Goal: Task Accomplishment & Management: Manage account settings

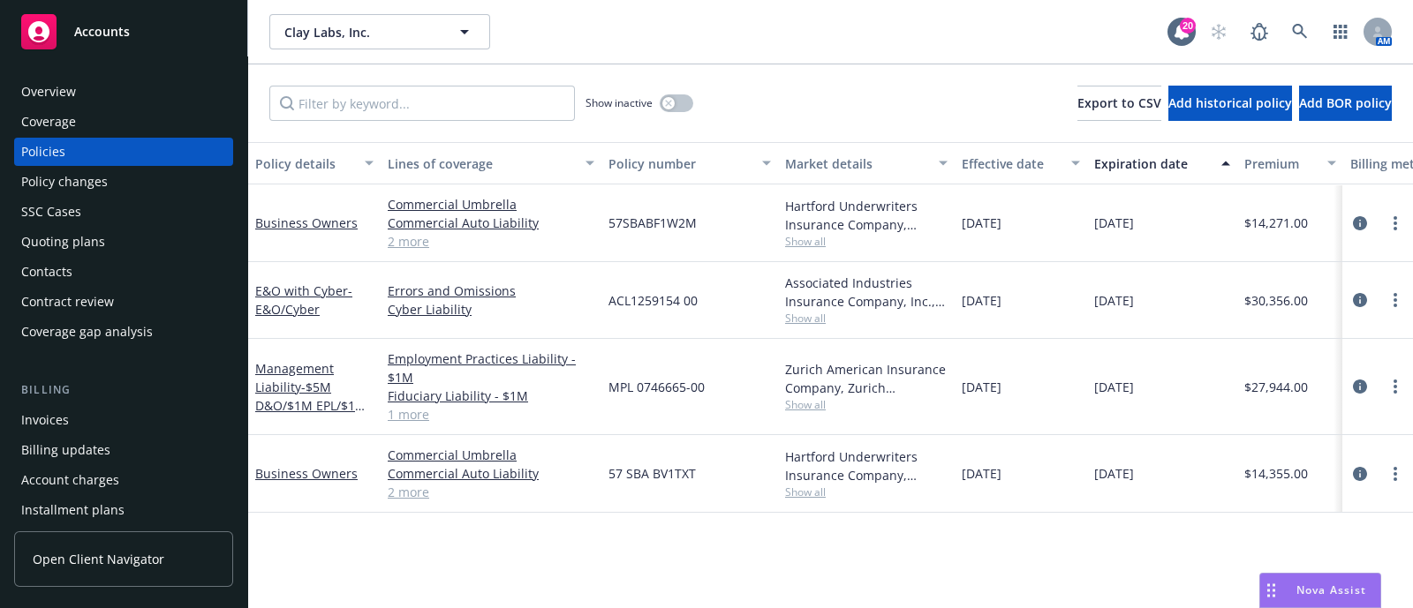
drag, startPoint x: 0, startPoint y: 0, endPoint x: 141, endPoint y: 86, distance: 165.2
click at [141, 86] on div "Overview" at bounding box center [123, 92] width 205 height 28
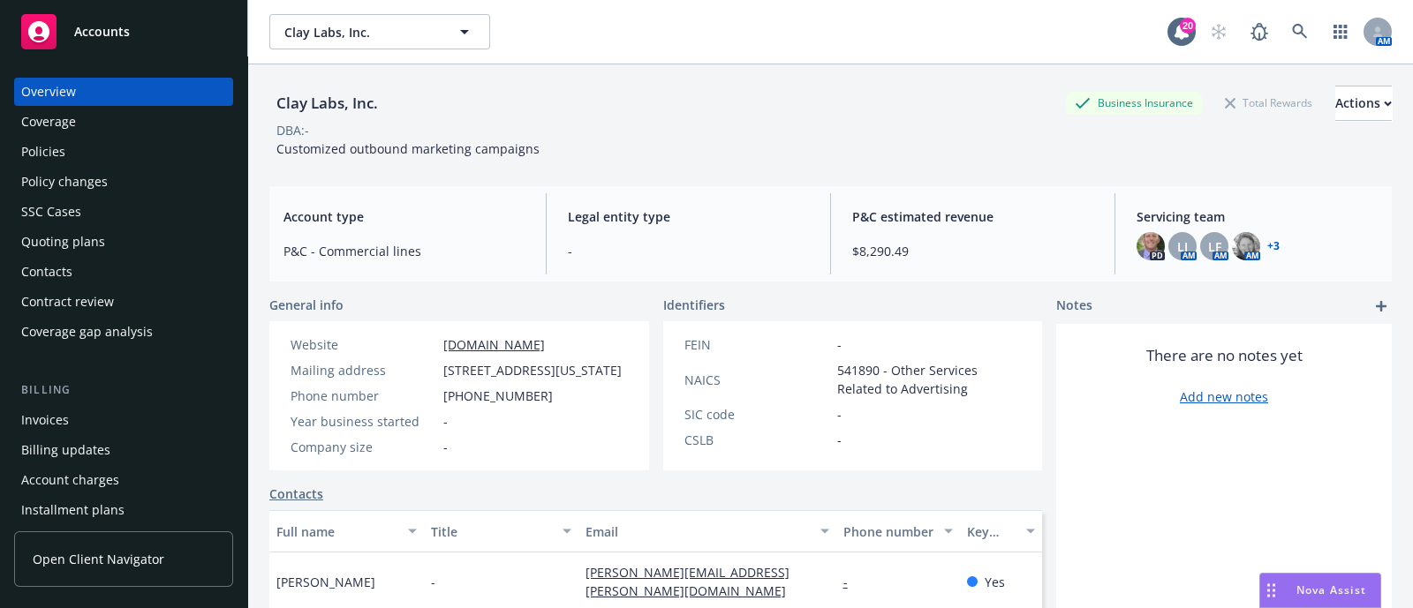
click at [96, 142] on div "Policies" at bounding box center [123, 152] width 205 height 28
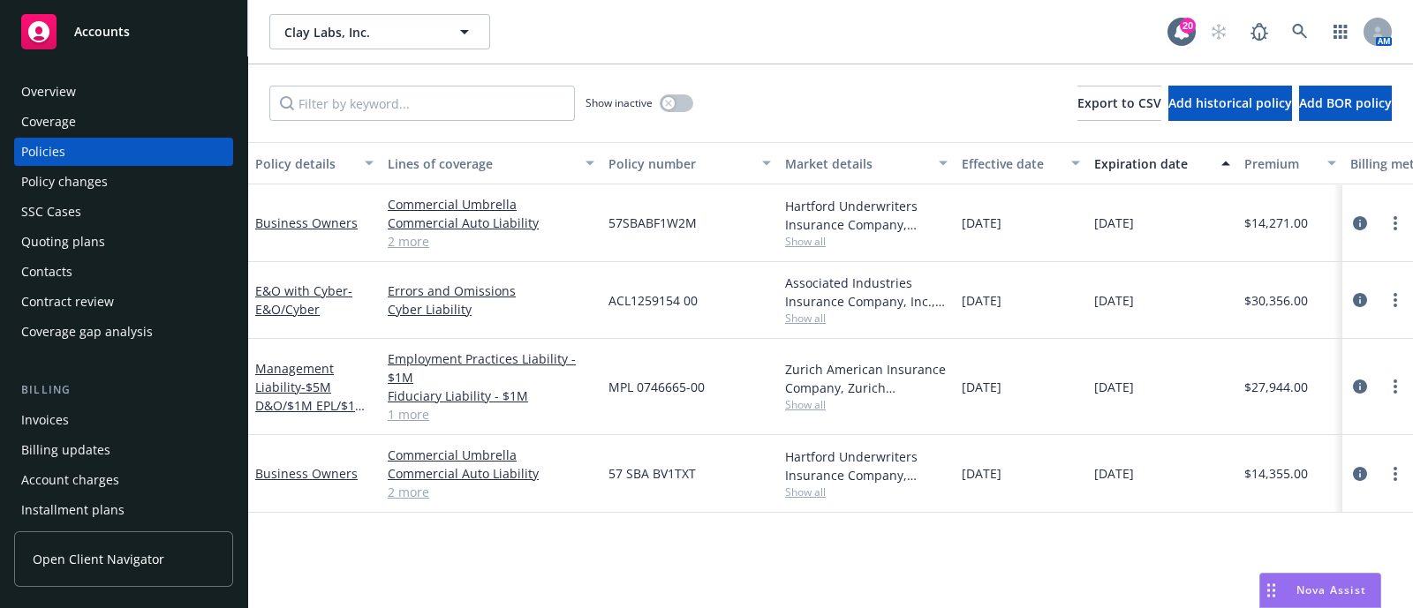
click at [105, 83] on div "Overview" at bounding box center [123, 92] width 205 height 28
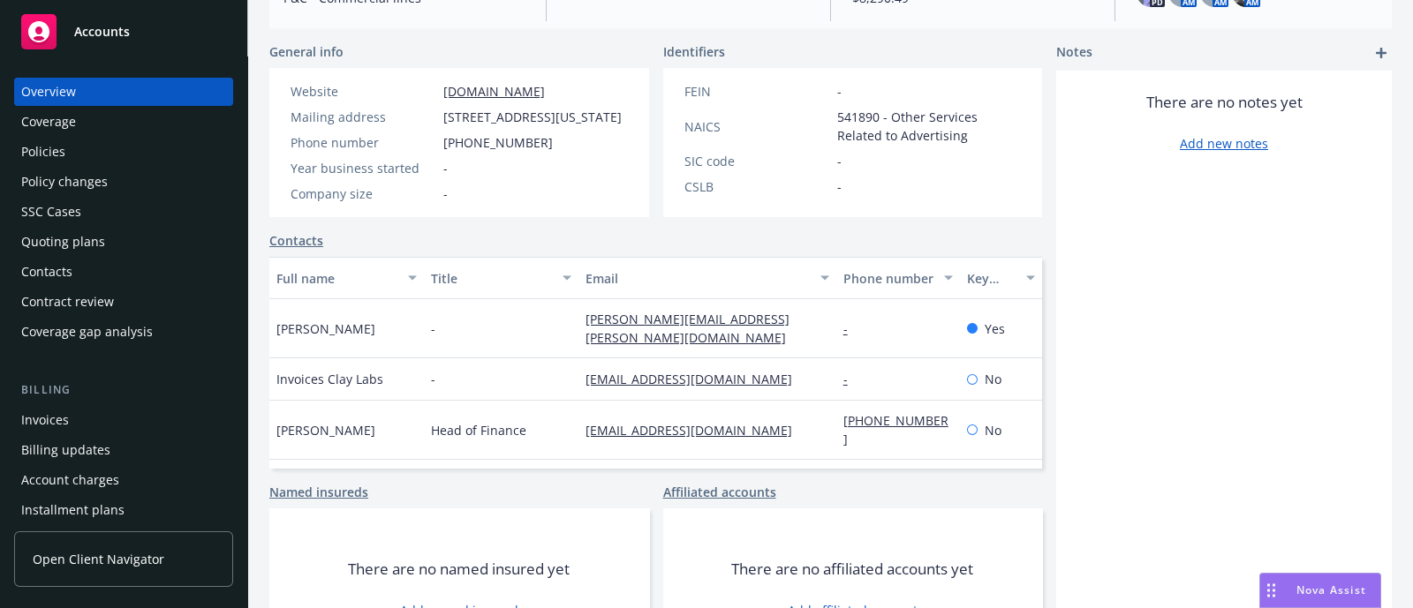
scroll to position [333, 0]
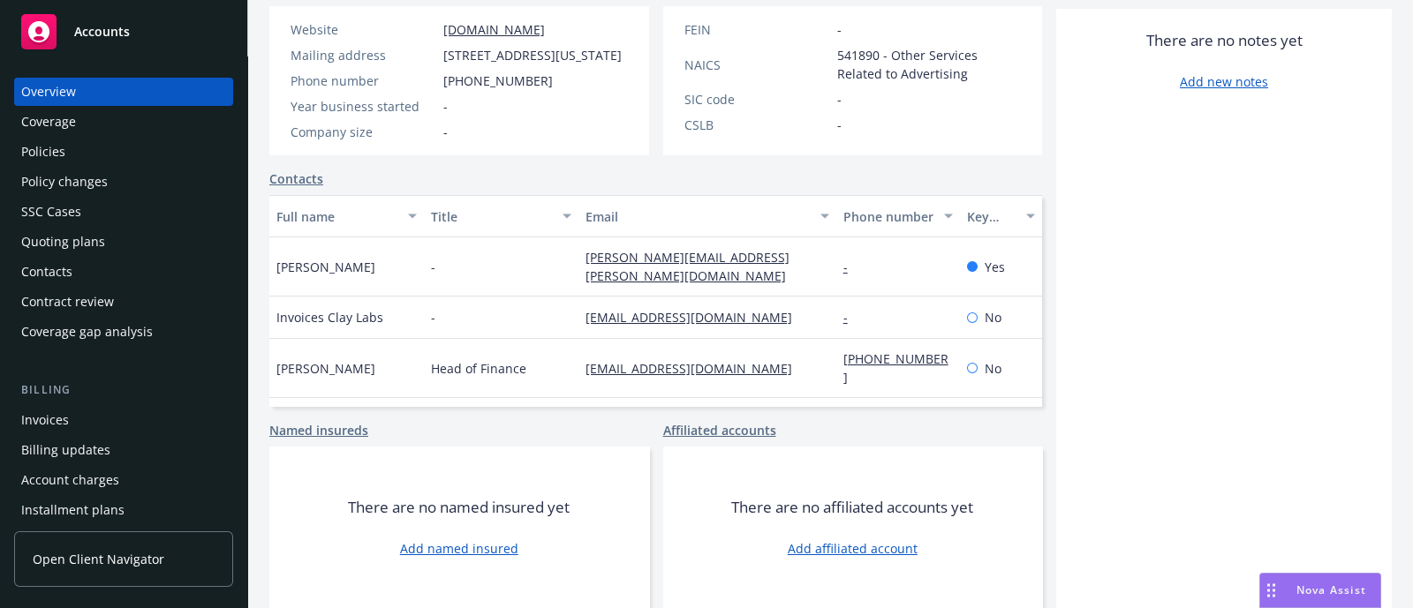
click at [133, 150] on div "Policies" at bounding box center [123, 152] width 205 height 28
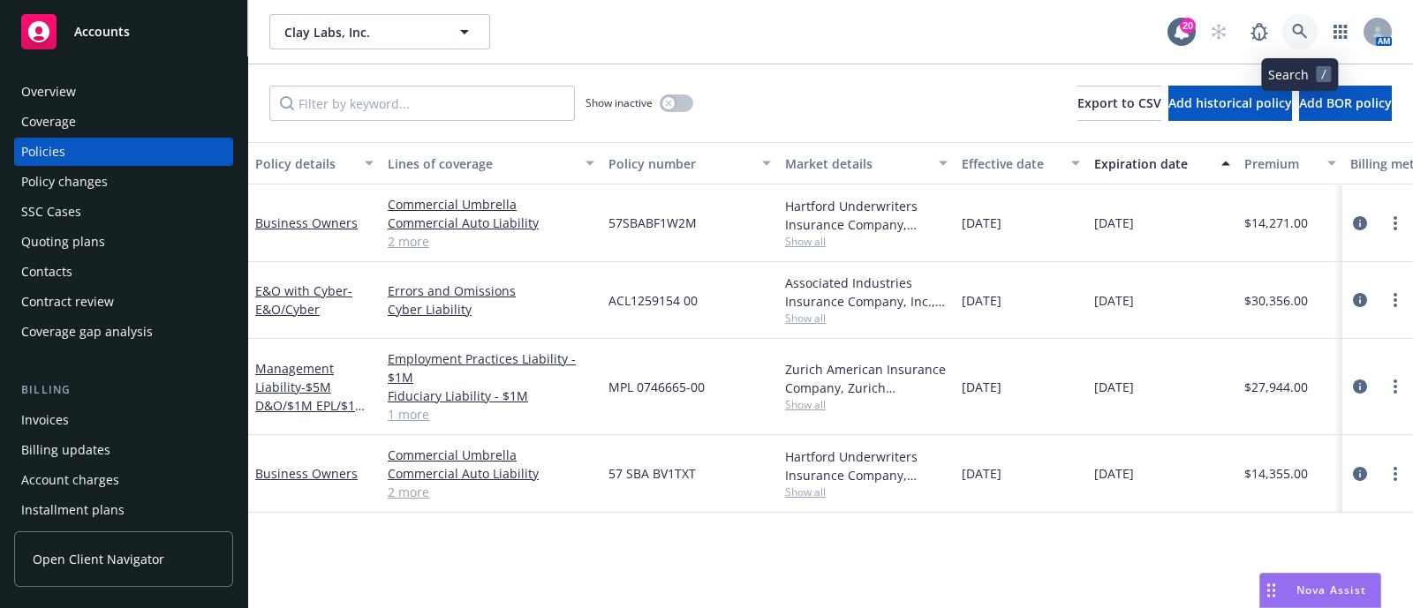
click at [1311, 33] on link at bounding box center [1299, 31] width 35 height 35
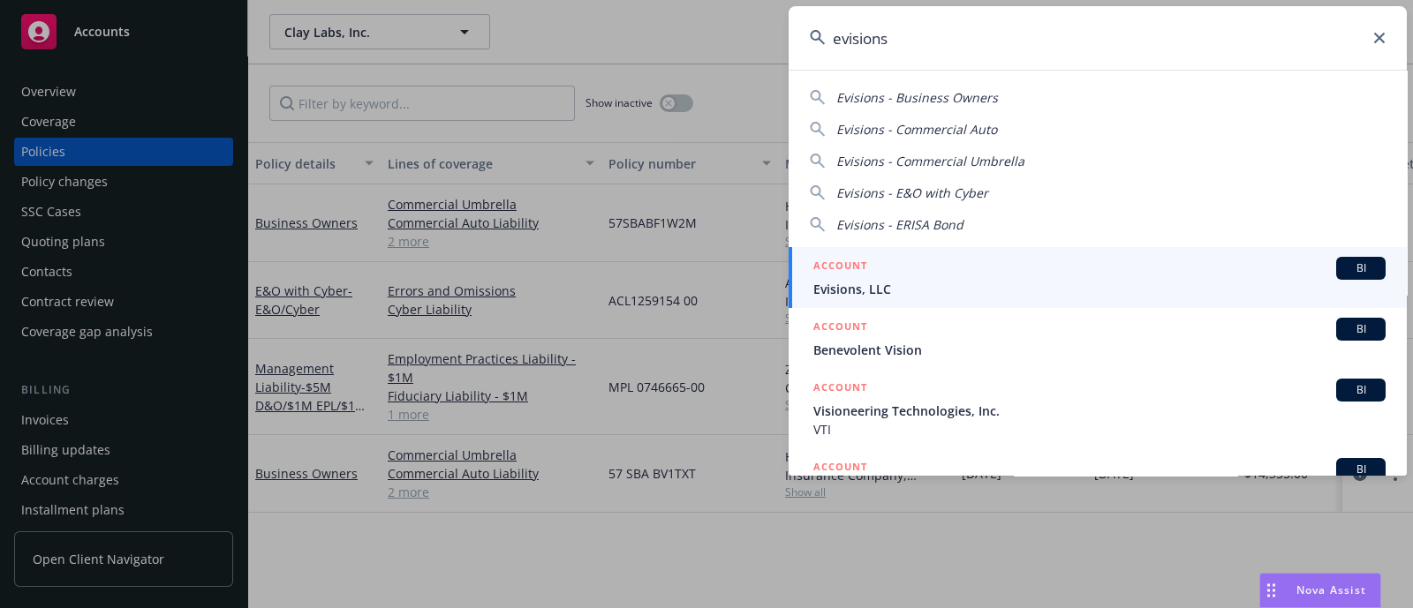
type input "evisions"
click at [856, 262] on h5 "ACCOUNT" at bounding box center [840, 267] width 54 height 21
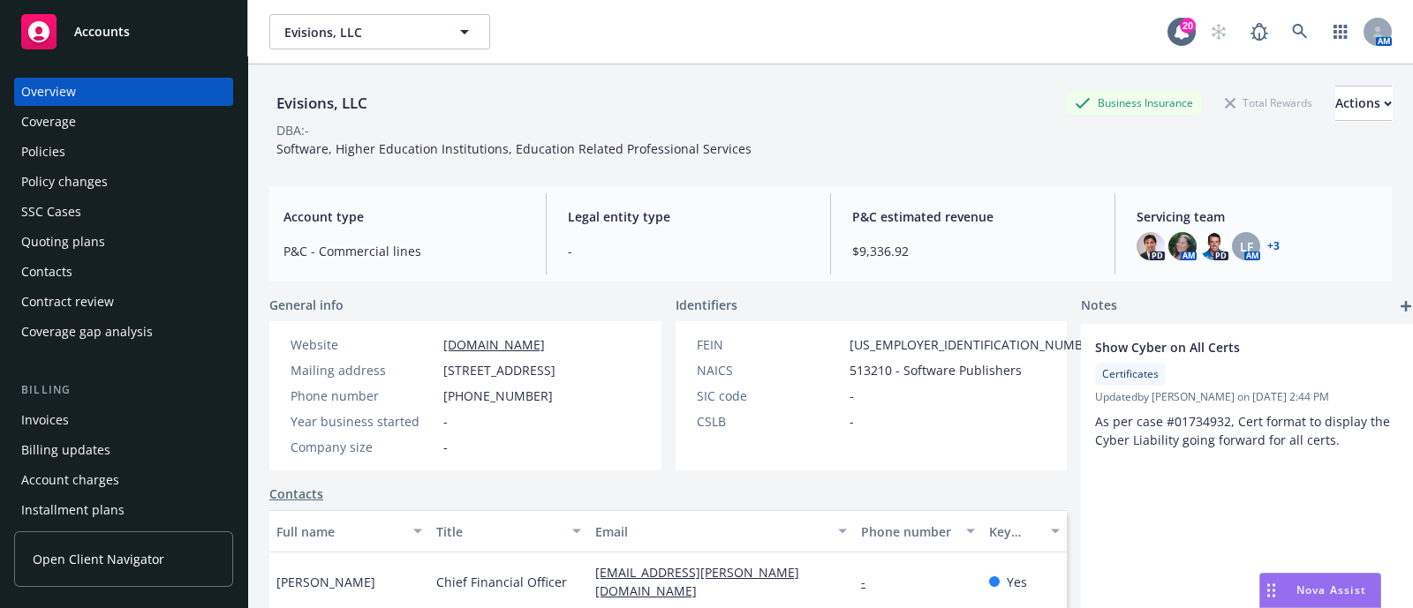
click at [110, 172] on div "Policy changes" at bounding box center [123, 182] width 205 height 28
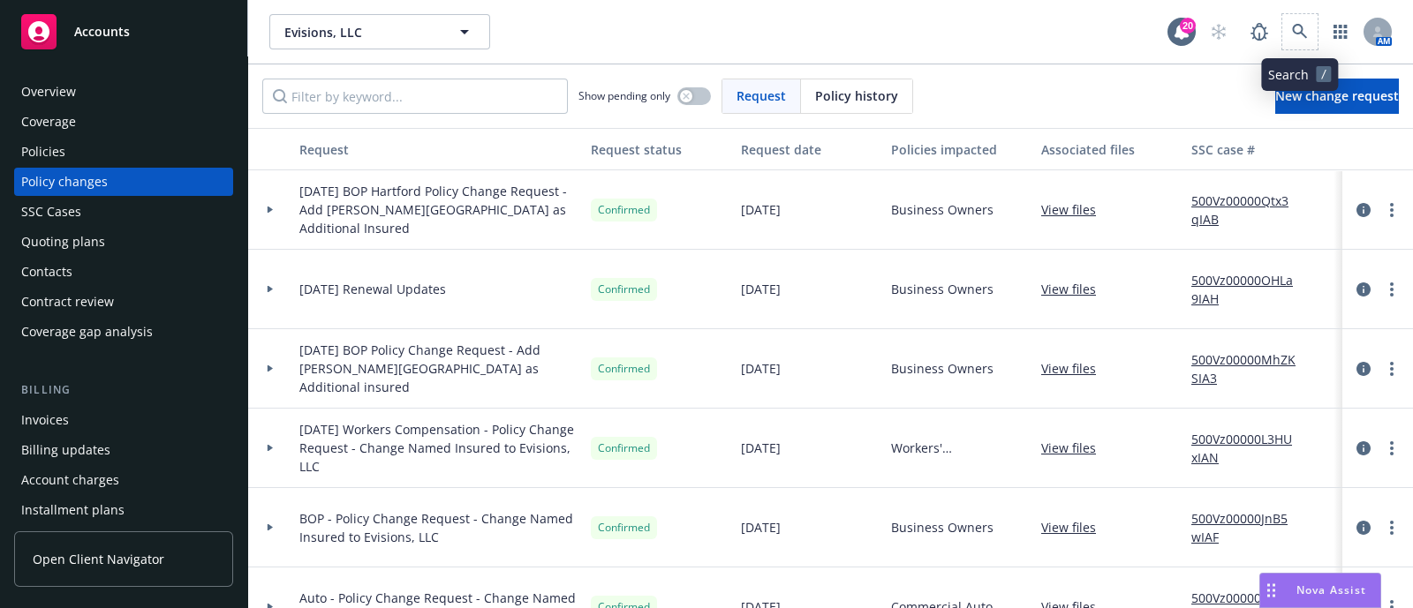
click at [1286, 45] on span at bounding box center [1299, 31] width 35 height 35
click at [1302, 25] on icon at bounding box center [1300, 32] width 16 height 16
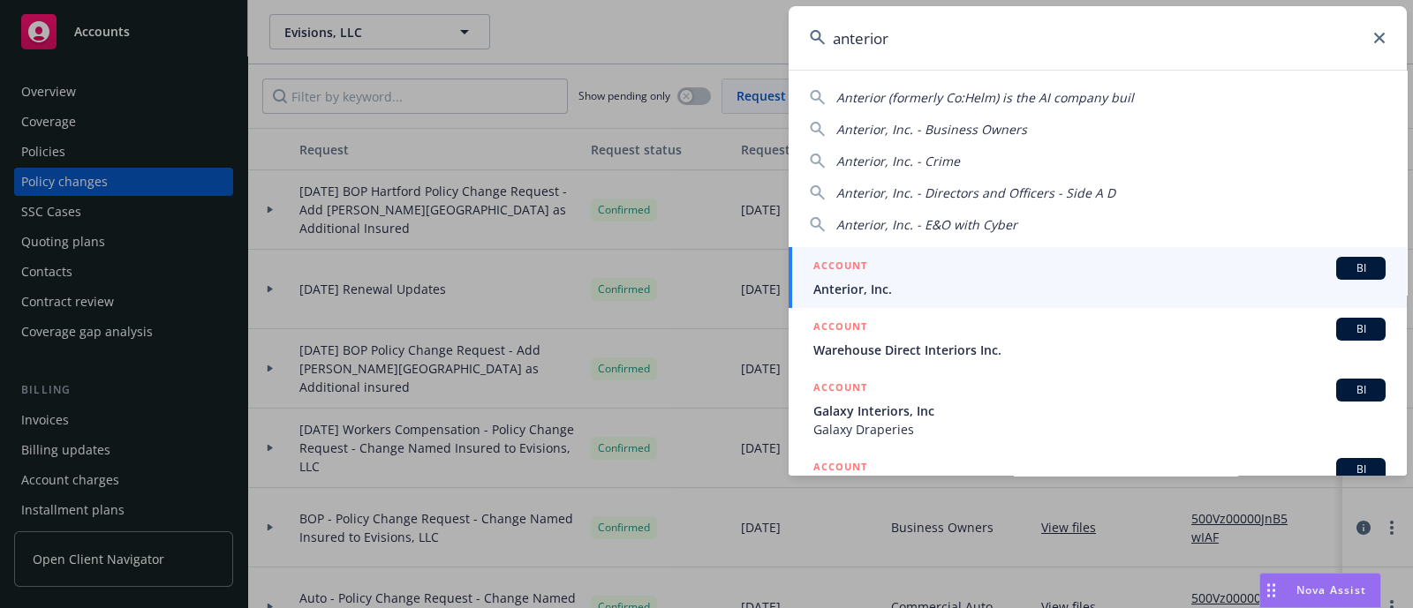
type input "anterior"
click at [874, 259] on div "ACCOUNT BI" at bounding box center [1099, 268] width 572 height 23
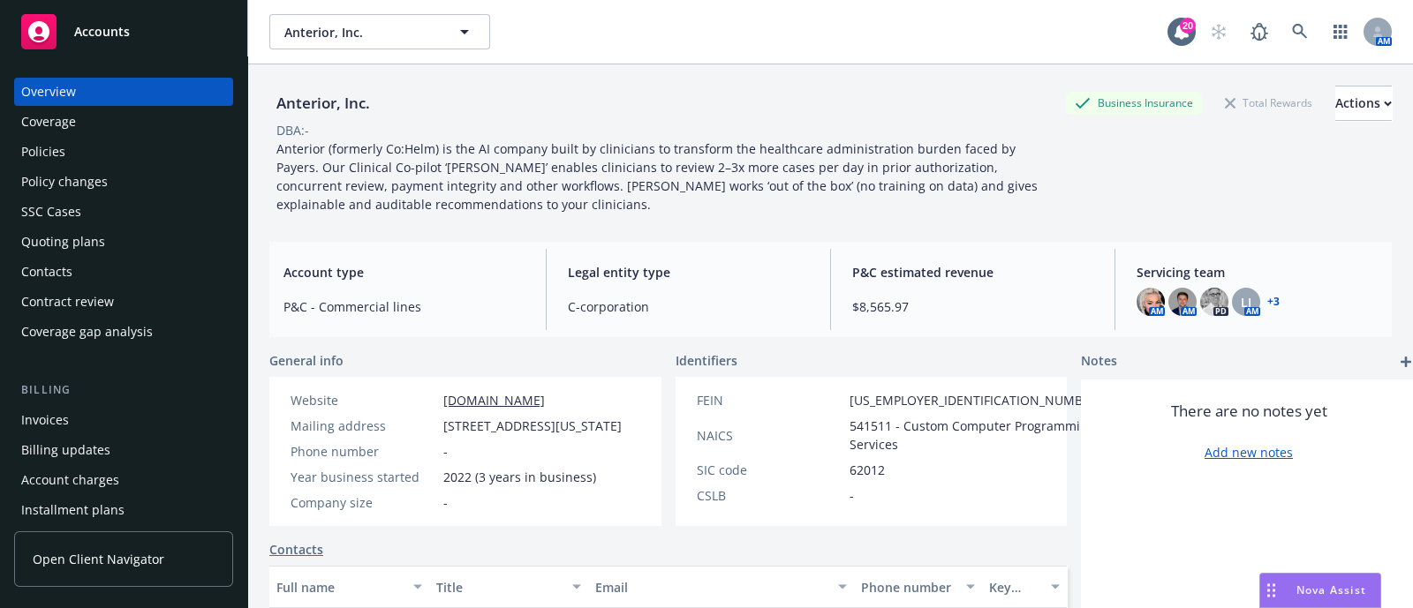
click at [109, 151] on div "Policies" at bounding box center [123, 152] width 205 height 28
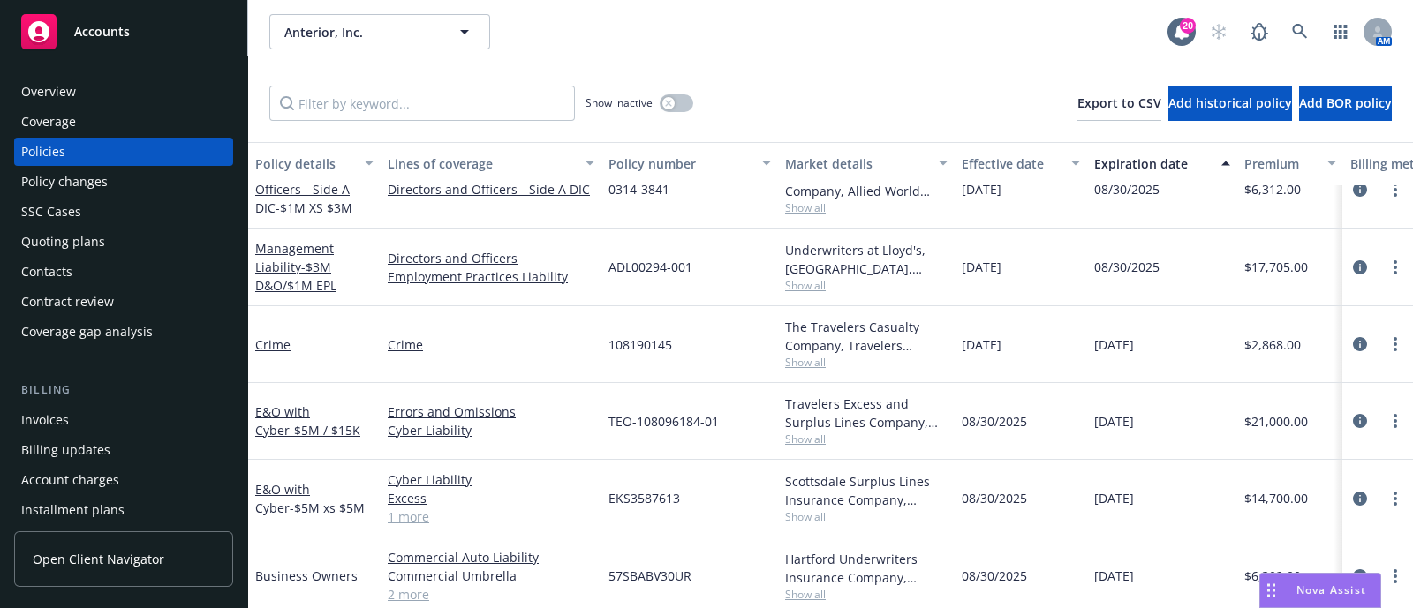
scroll to position [250, 0]
click at [130, 183] on div "Policy changes" at bounding box center [123, 182] width 205 height 28
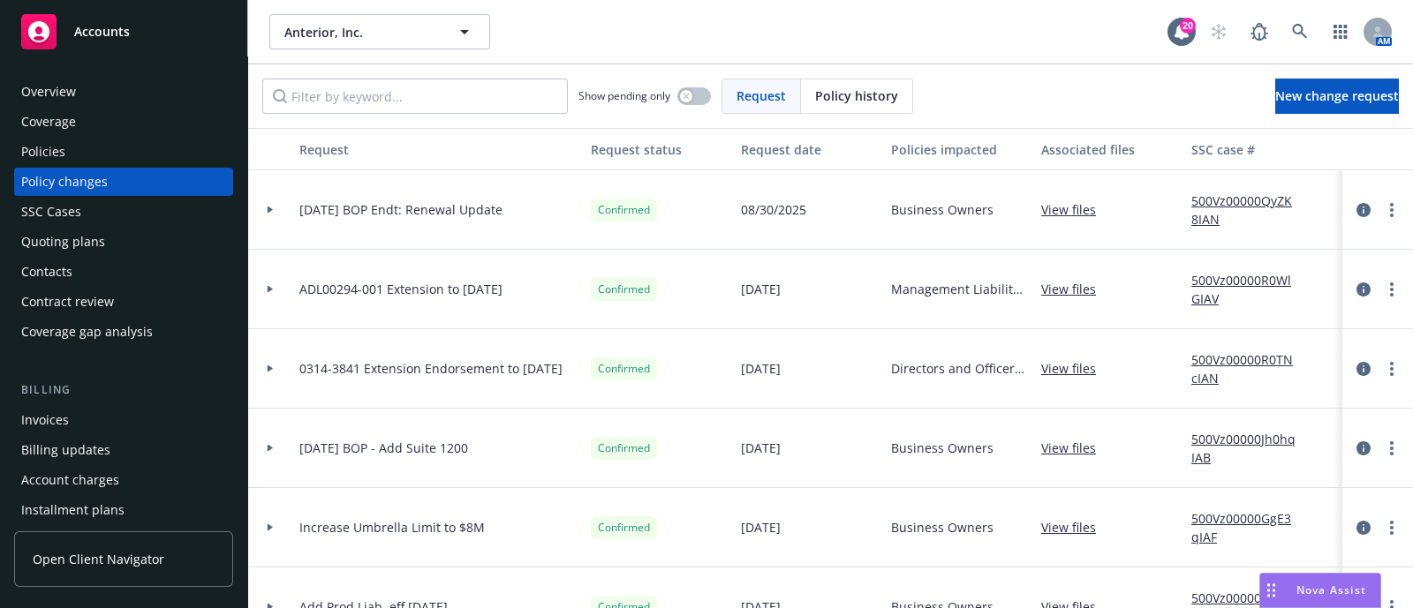
click at [74, 140] on div "Policies" at bounding box center [123, 152] width 205 height 28
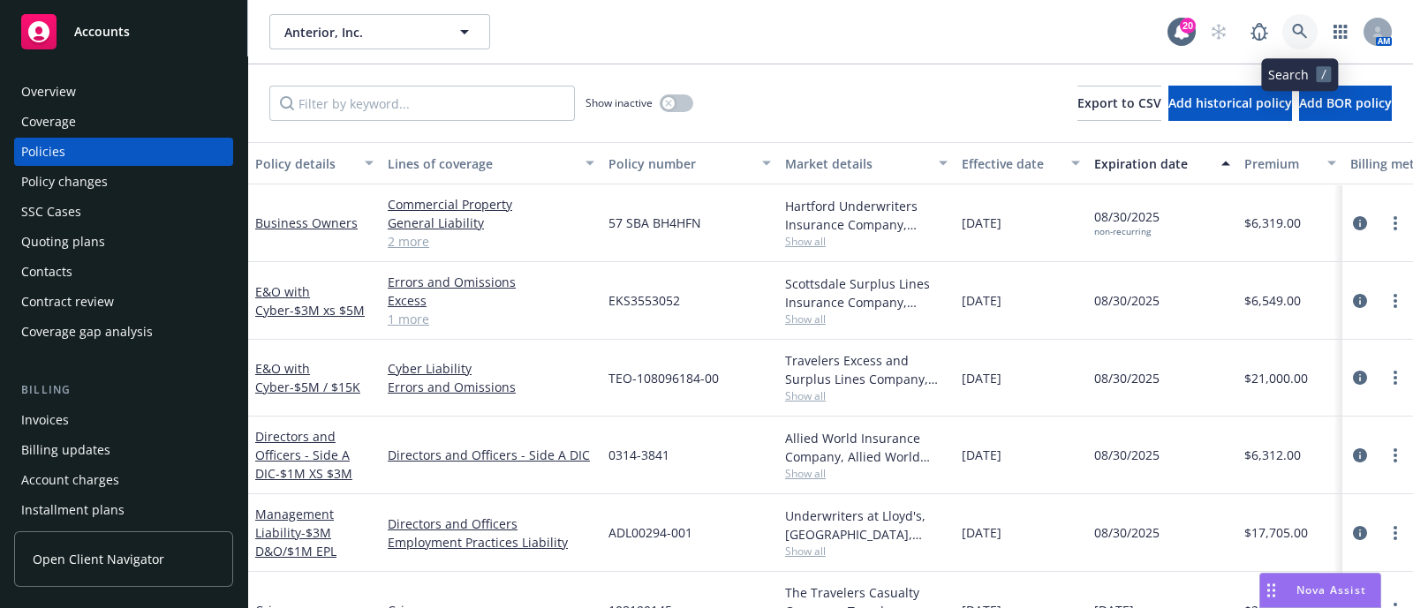
click at [1295, 21] on link at bounding box center [1299, 31] width 35 height 35
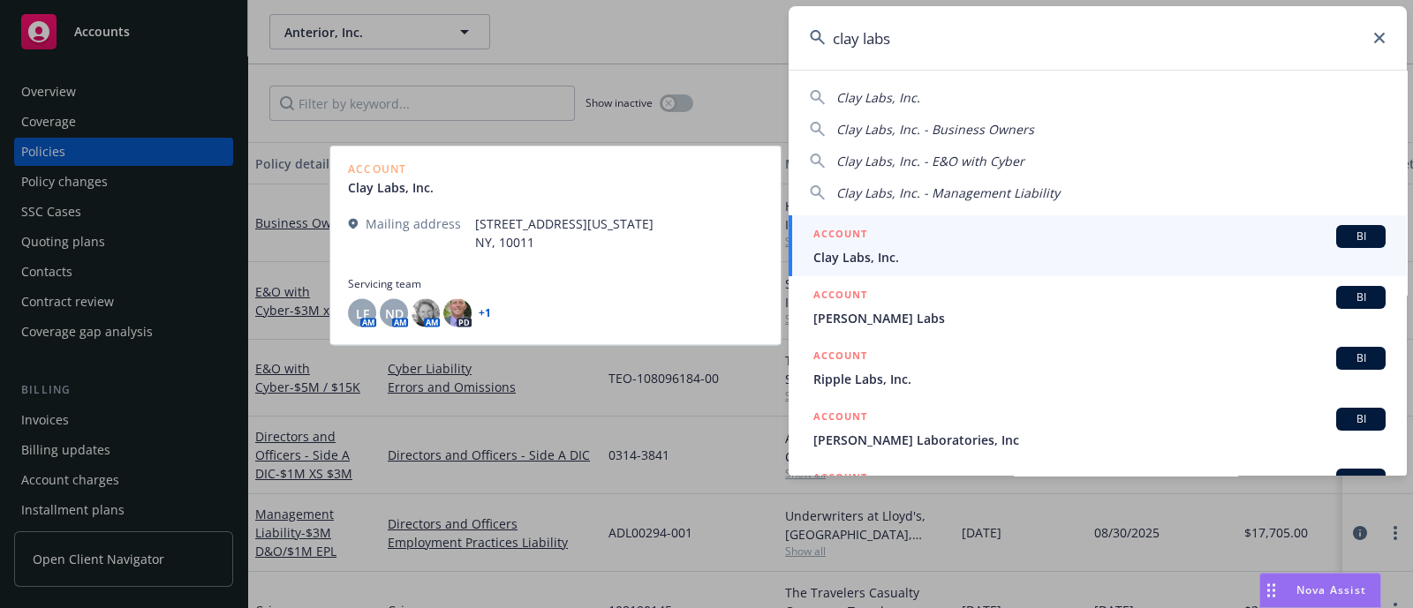
type input "clay labs"
click at [871, 229] on div "ACCOUNT BI" at bounding box center [1099, 236] width 572 height 23
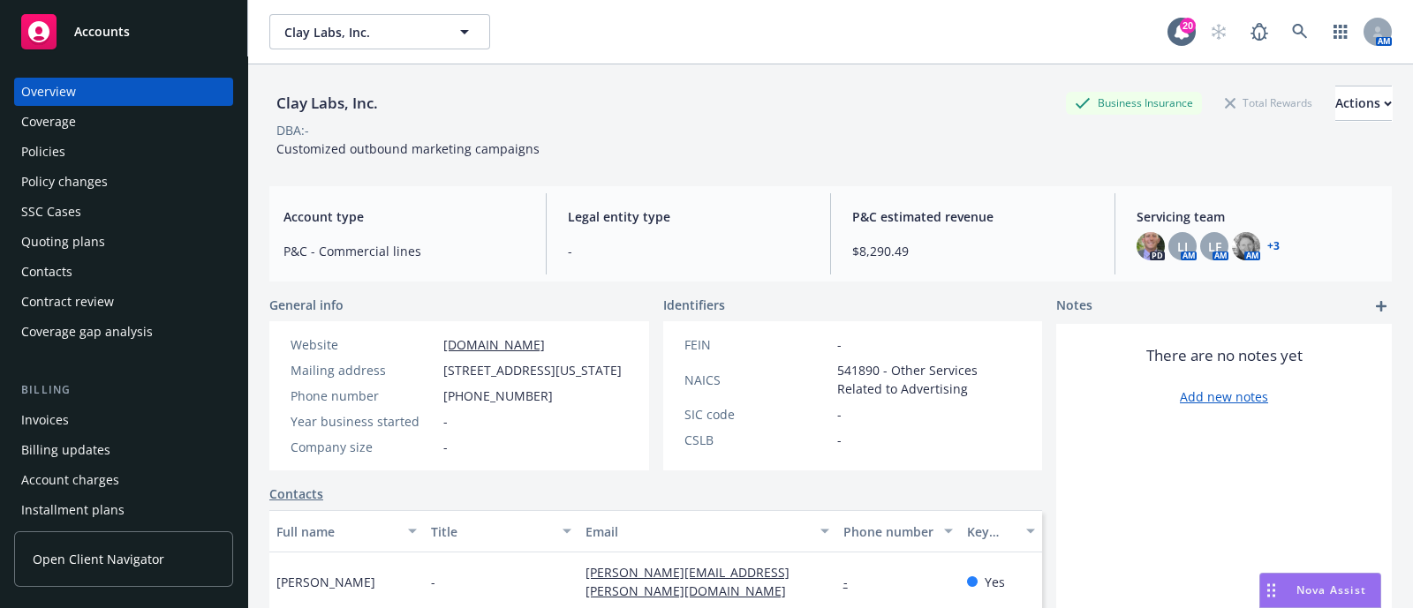
click at [132, 134] on div "Coverage" at bounding box center [123, 122] width 205 height 28
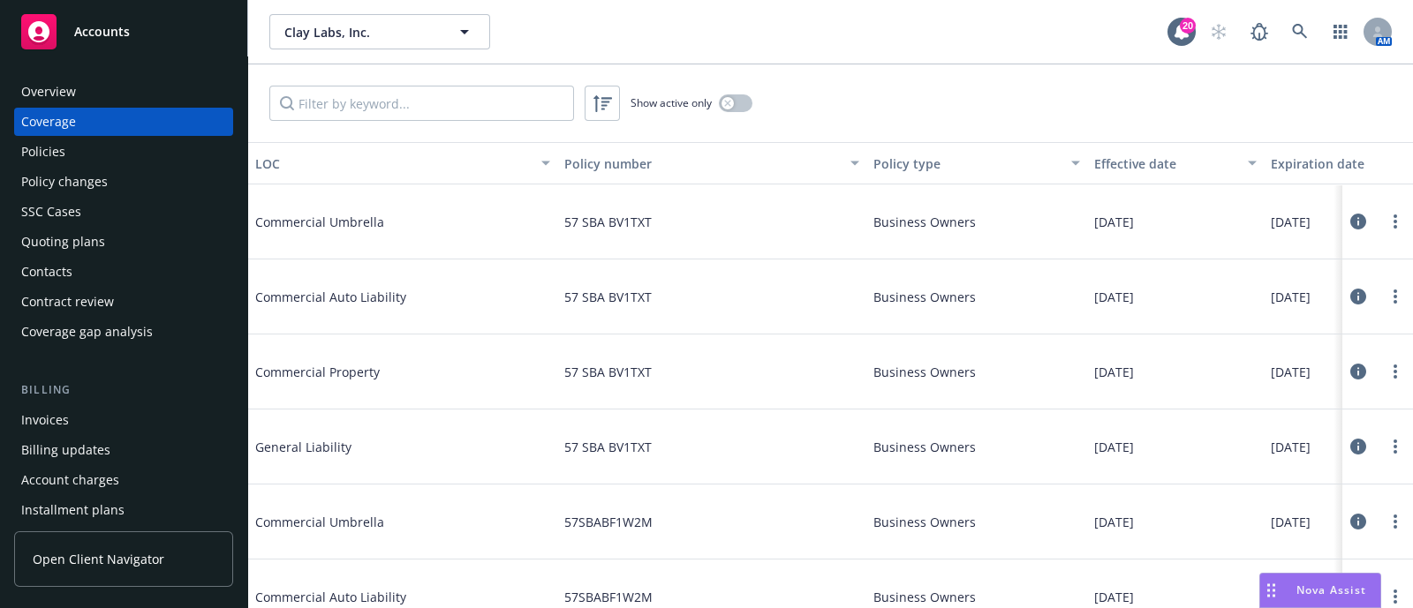
click at [93, 152] on div "Policies" at bounding box center [123, 152] width 205 height 28
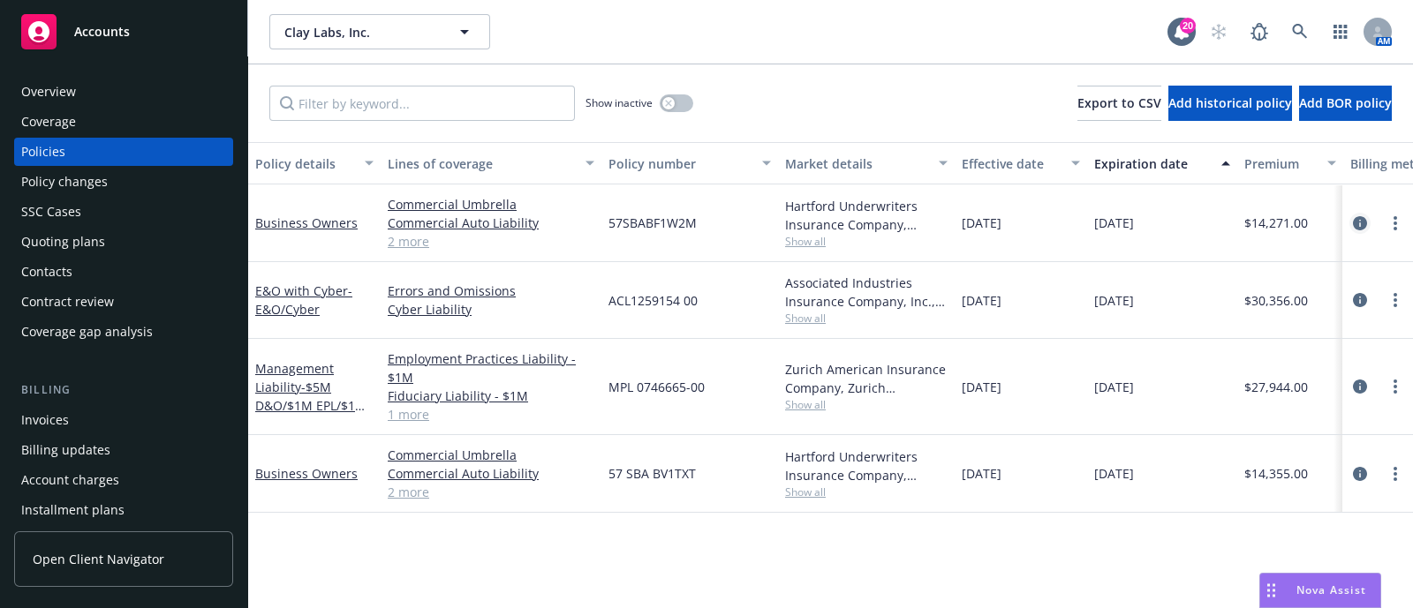
click at [1361, 216] on icon "circleInformation" at bounding box center [1360, 223] width 14 height 14
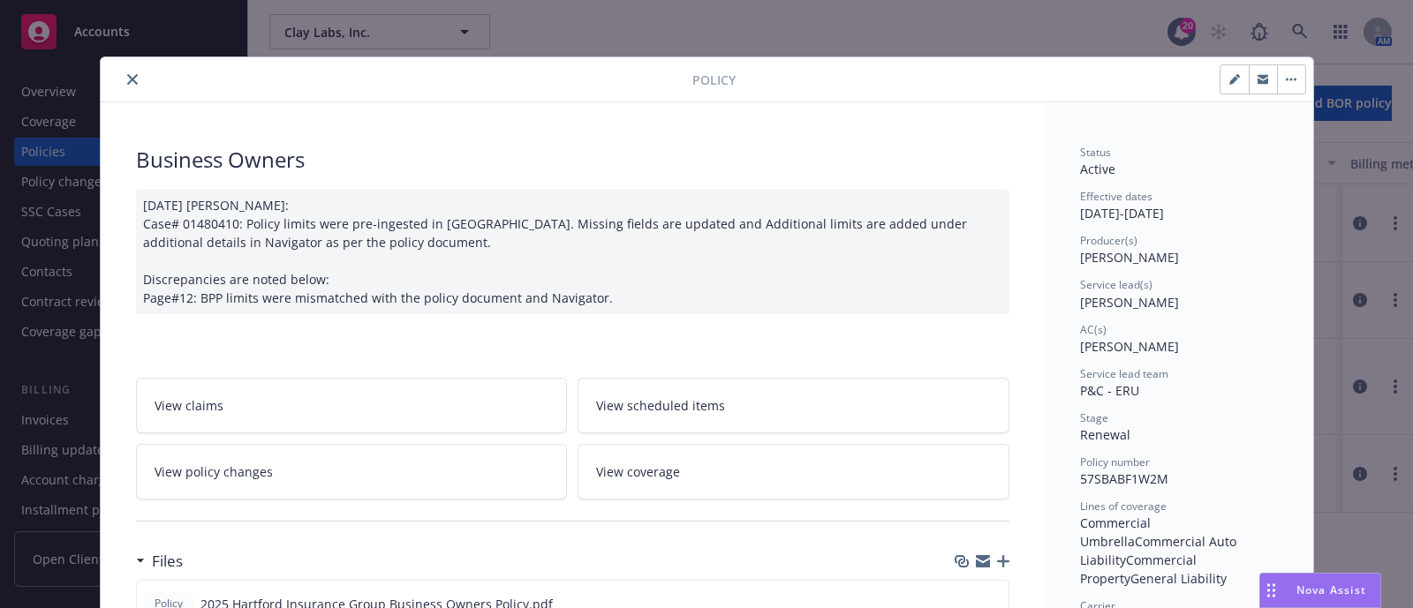
scroll to position [138, 0]
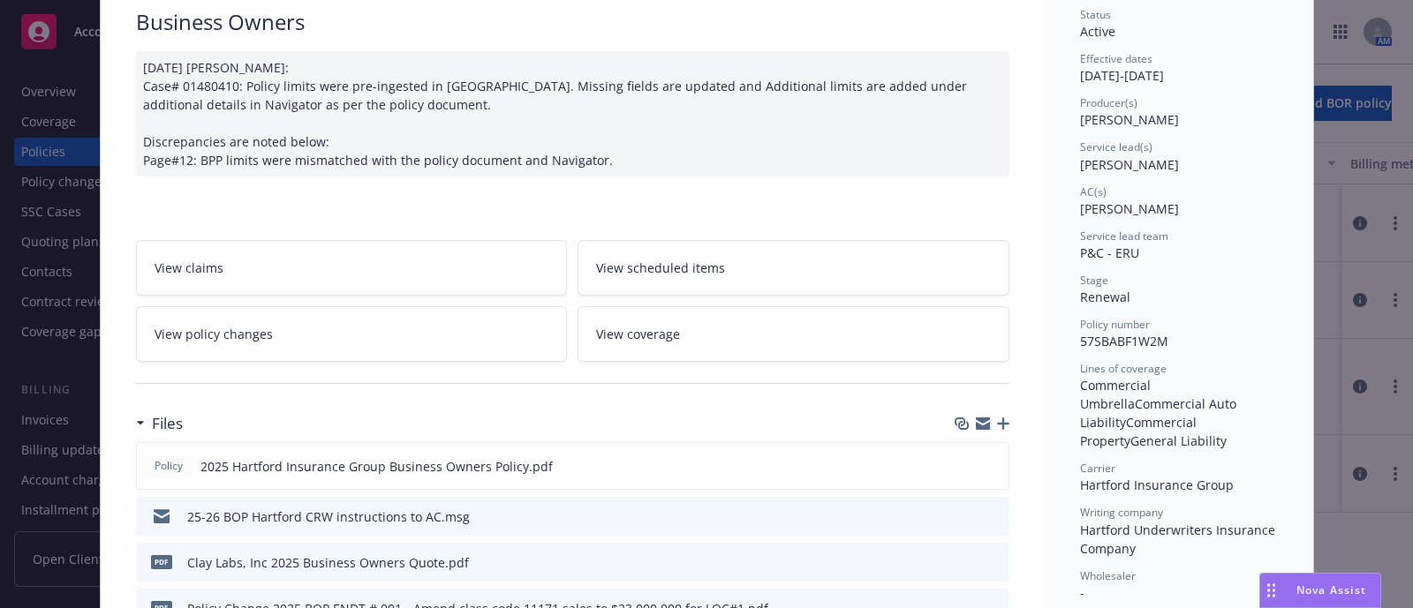
click at [336, 354] on link "View policy changes" at bounding box center [352, 334] width 432 height 56
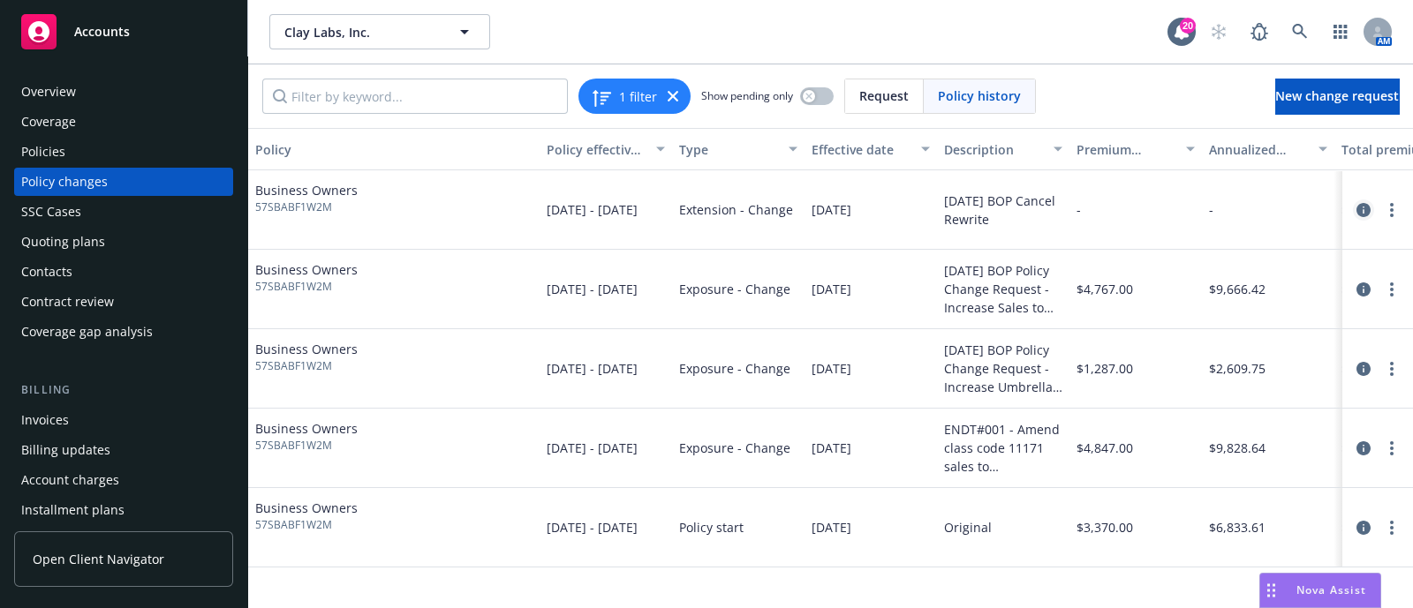
click at [1361, 214] on icon "circleInformation" at bounding box center [1363, 210] width 14 height 14
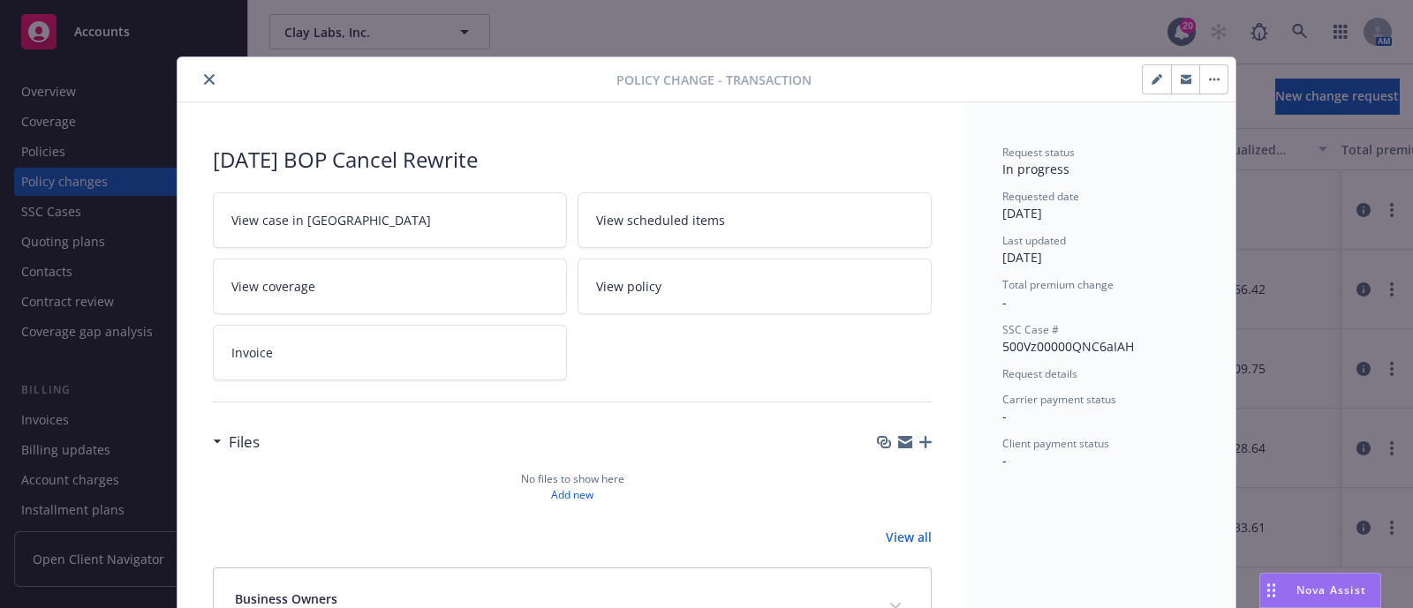
click at [1199, 83] on button "button" at bounding box center [1213, 79] width 28 height 28
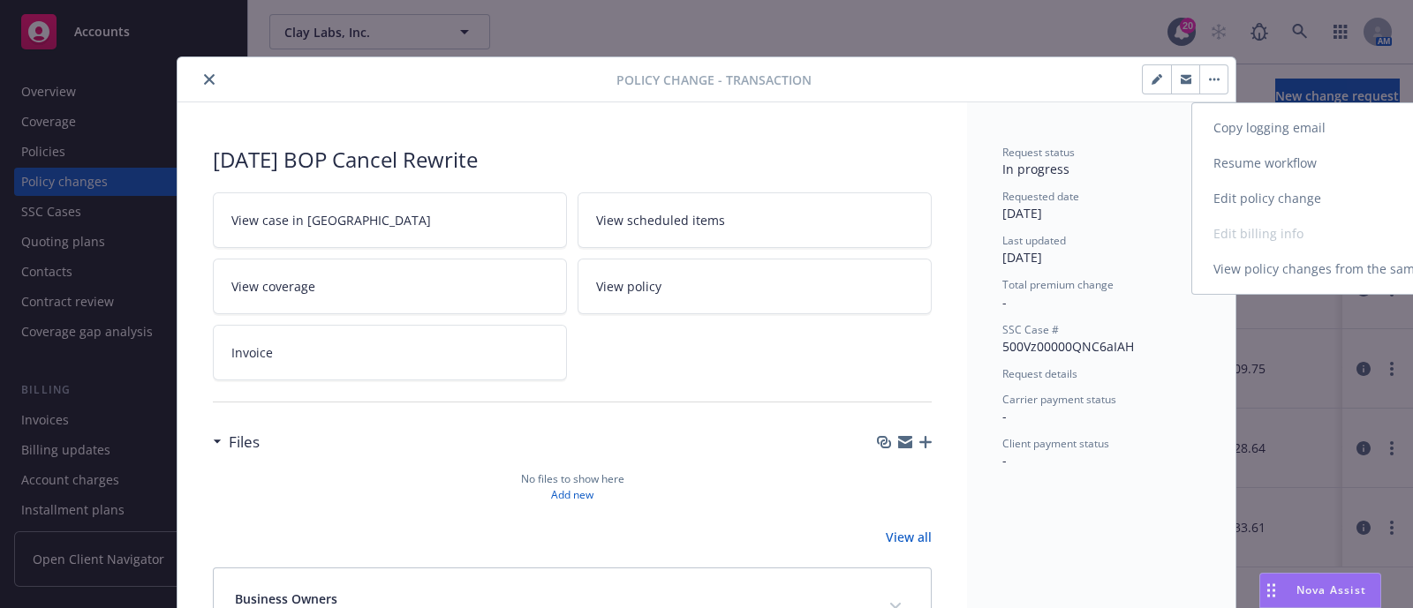
click at [1258, 161] on link "Resume workflow" at bounding box center [1343, 163] width 303 height 35
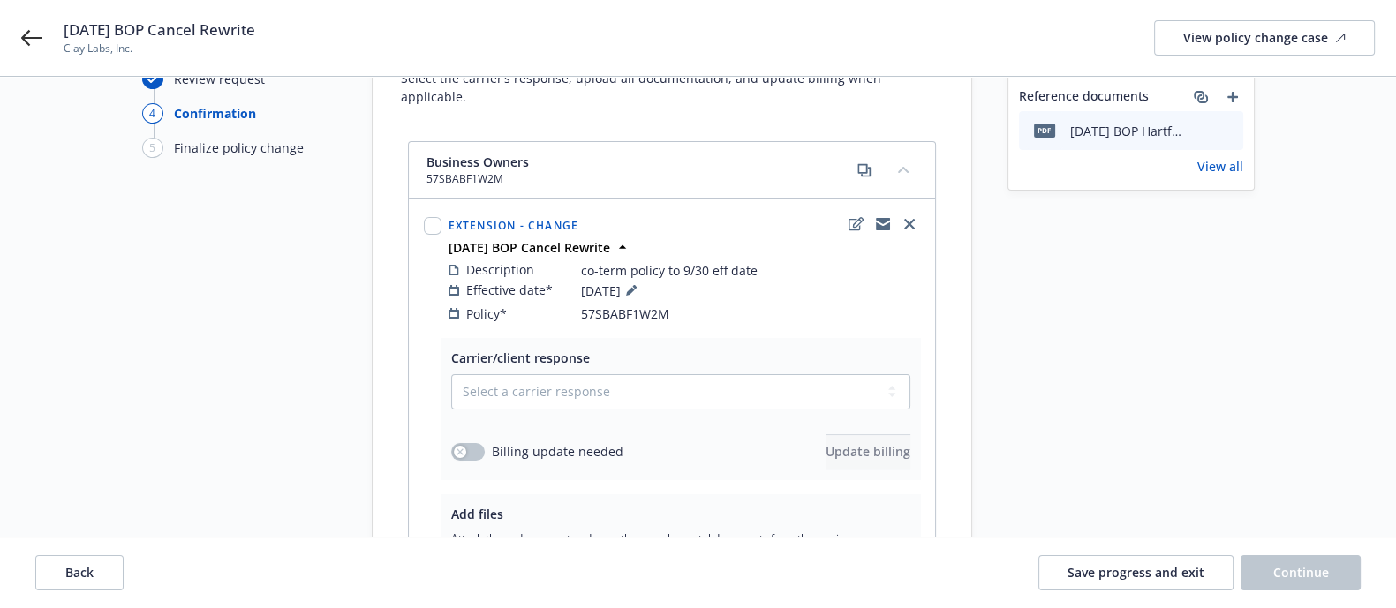
scroll to position [101, 0]
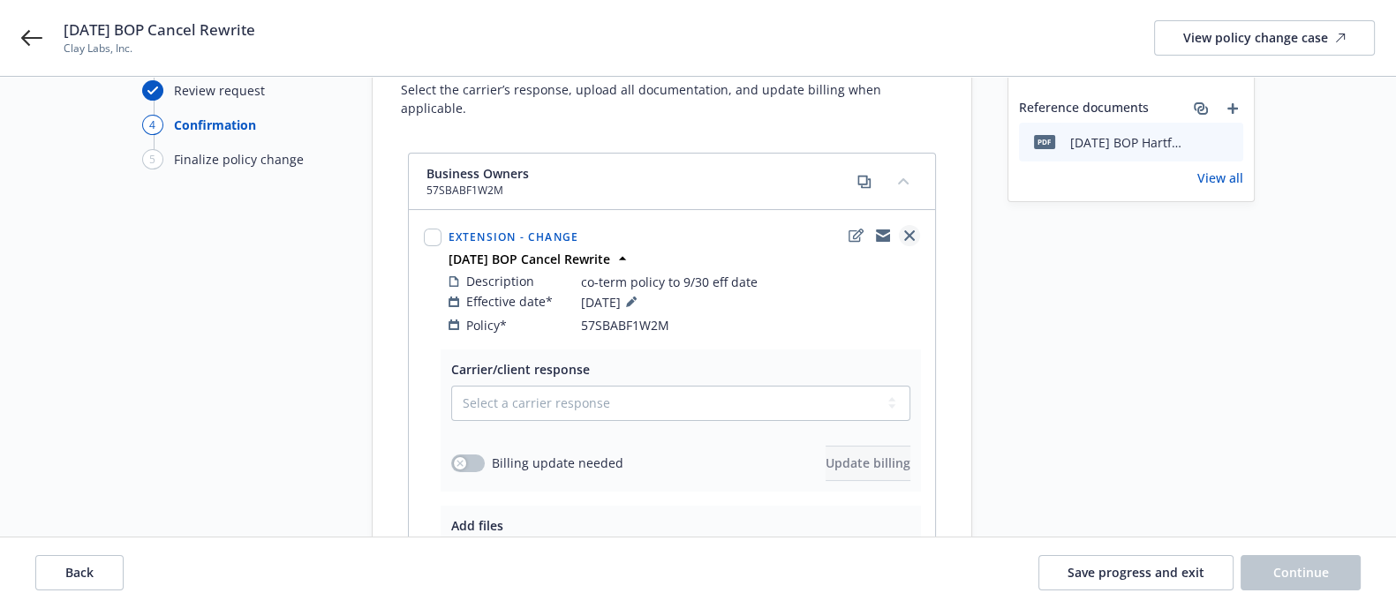
click at [914, 225] on link "close" at bounding box center [909, 235] width 21 height 21
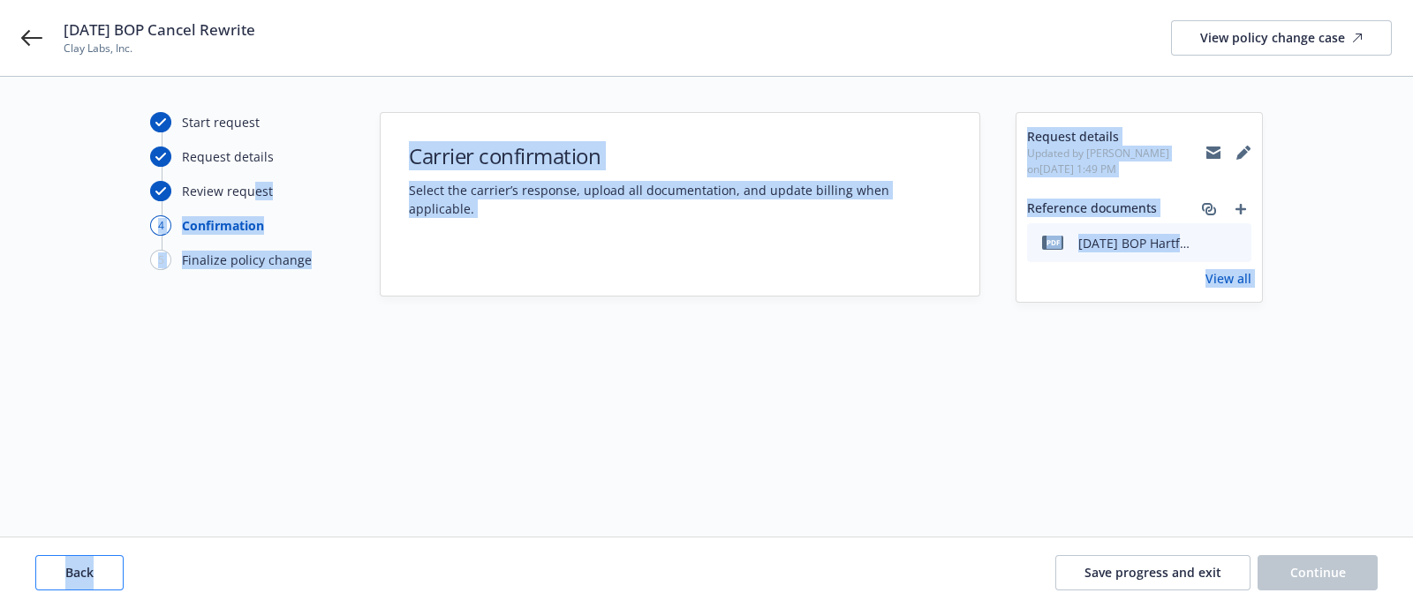
drag, startPoint x: 252, startPoint y: 187, endPoint x: 111, endPoint y: 567, distance: 404.8
click at [111, 567] on div "Start request Request details Review request 4 Confirmation 5 Finalize policy c…" at bounding box center [706, 343] width 1413 height 532
click at [111, 567] on button "Back" at bounding box center [79, 572] width 88 height 35
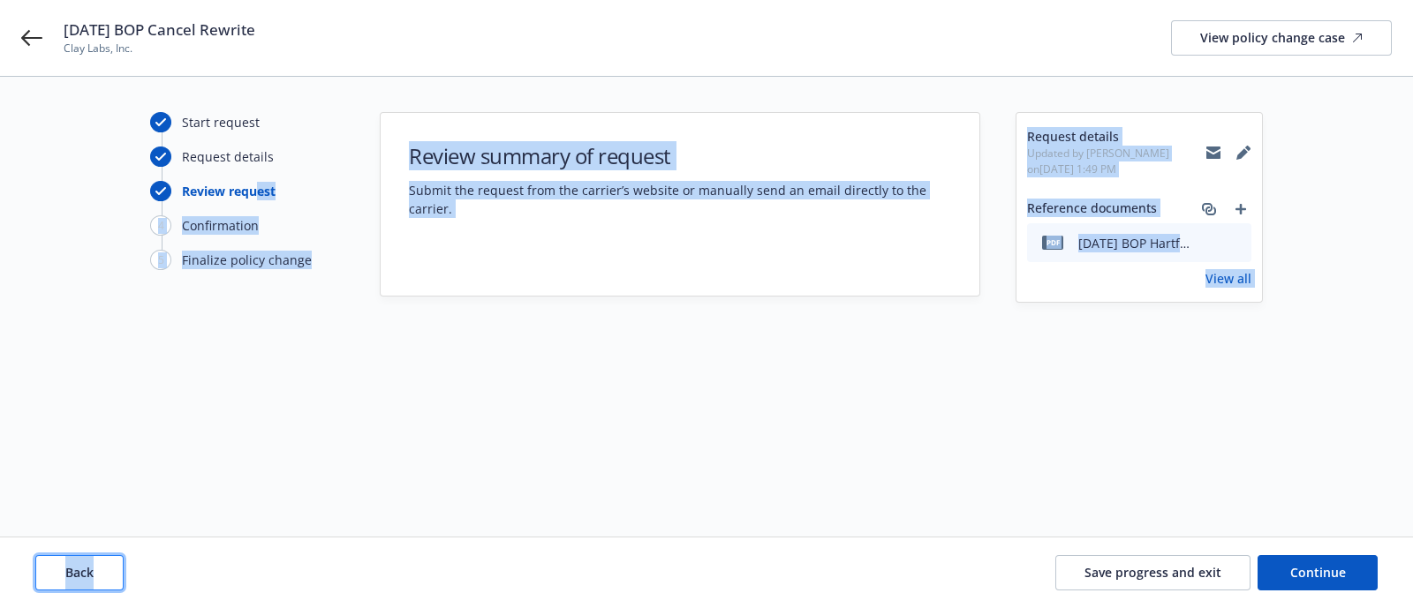
click at [111, 567] on button "Back" at bounding box center [79, 572] width 88 height 35
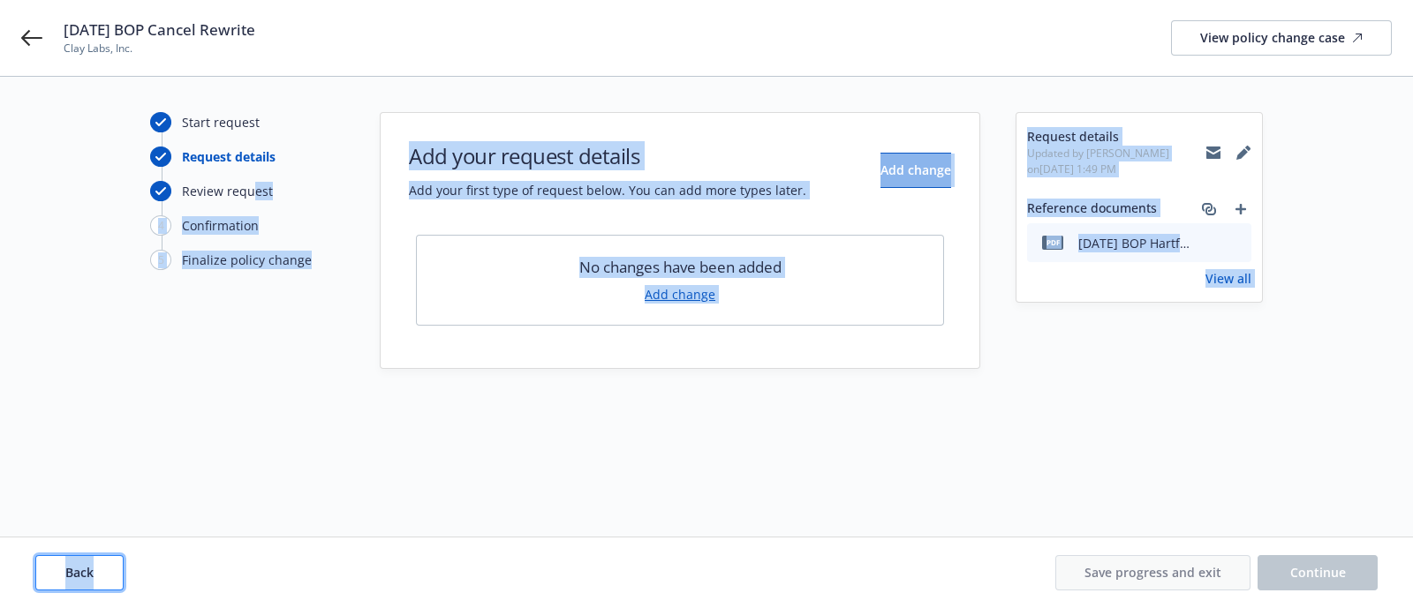
click at [111, 567] on button "Back" at bounding box center [79, 572] width 88 height 35
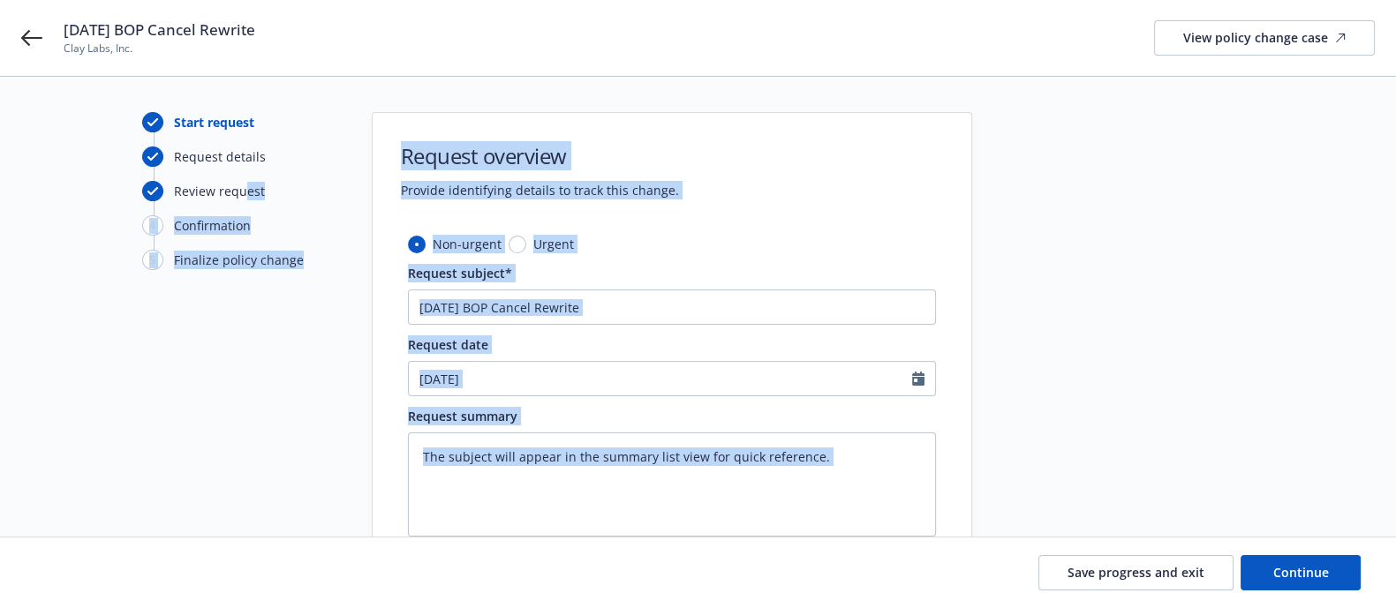
click at [322, 394] on div "Start request Request details Review request 4 Confirmation 5 Finalize policy c…" at bounding box center [239, 396] width 194 height 569
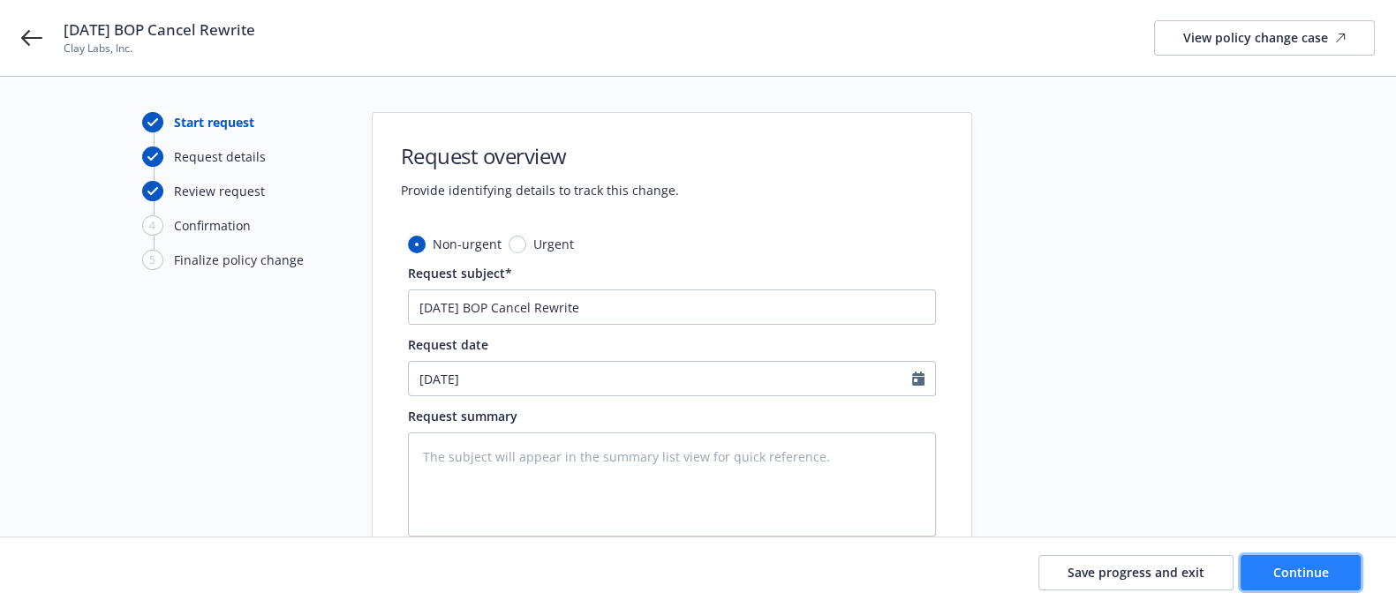
click at [1328, 561] on button "Continue" at bounding box center [1301, 572] width 120 height 35
type textarea "x"
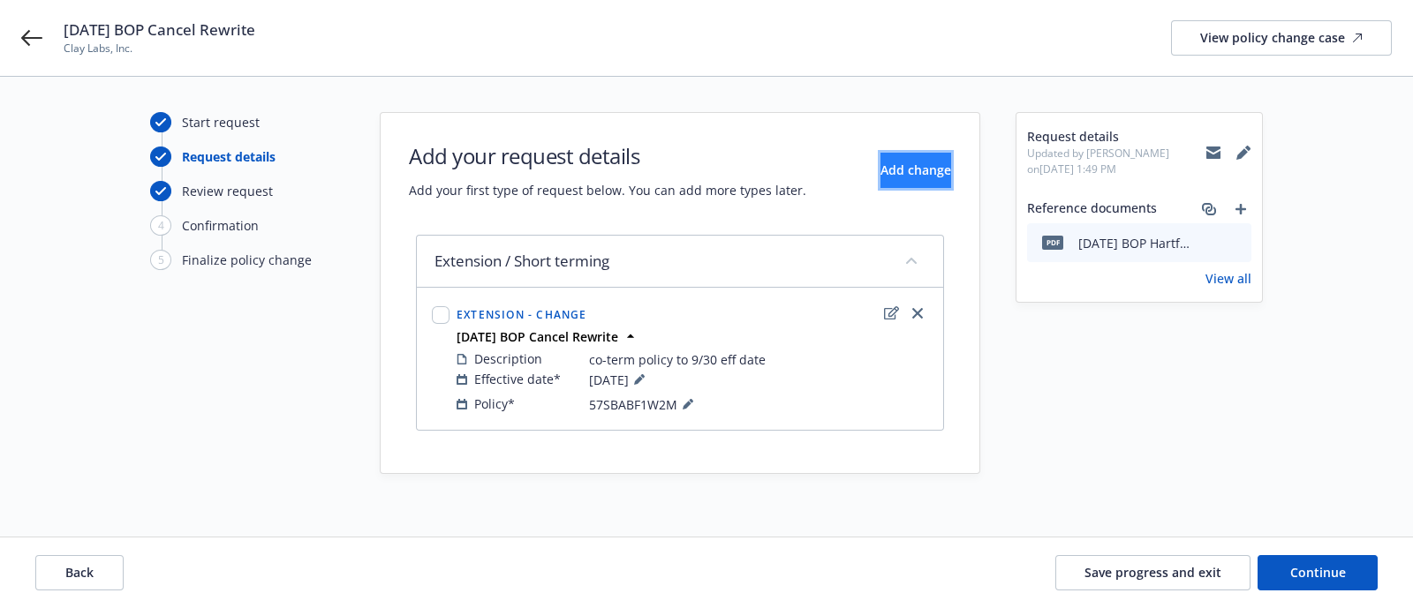
click at [880, 186] on button "Add change" at bounding box center [915, 170] width 71 height 35
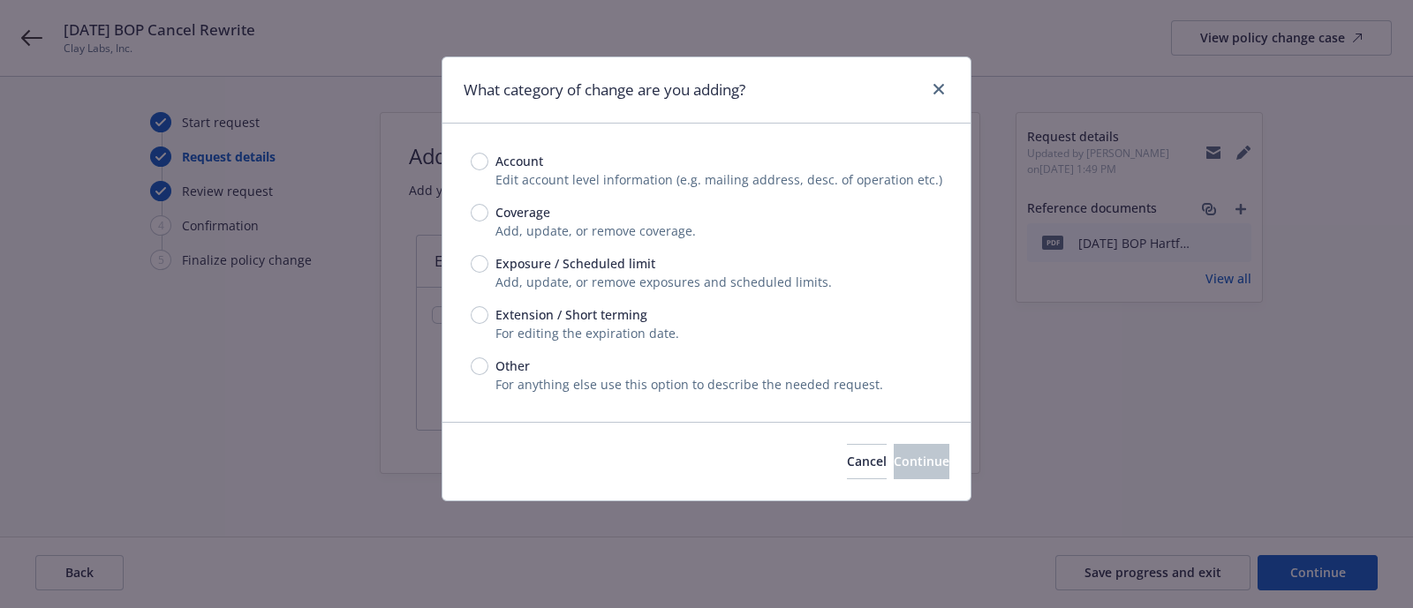
click at [506, 365] on span "Other" at bounding box center [512, 366] width 34 height 19
click at [488, 365] on input "Other" at bounding box center [480, 367] width 18 height 18
radio input "true"
click at [905, 446] on button "Continue" at bounding box center [922, 461] width 56 height 35
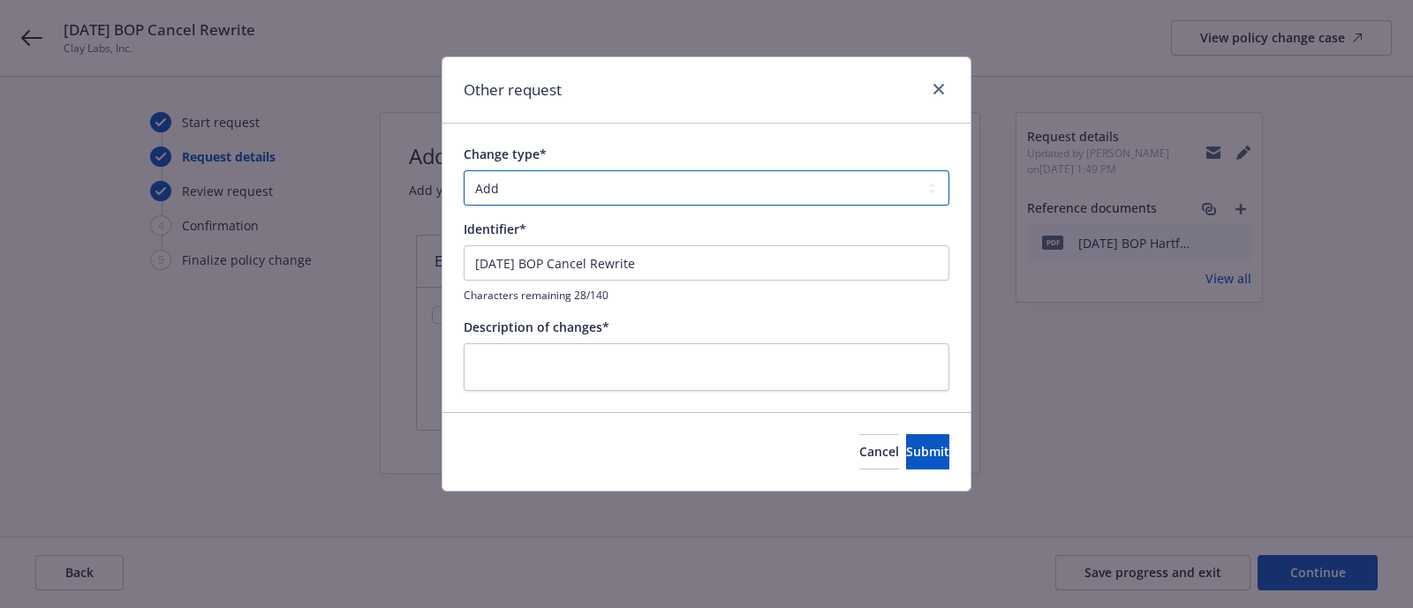
click at [634, 195] on select "Add Audit Change Remove" at bounding box center [707, 187] width 486 height 35
click at [859, 452] on button "Cancel" at bounding box center [879, 451] width 40 height 35
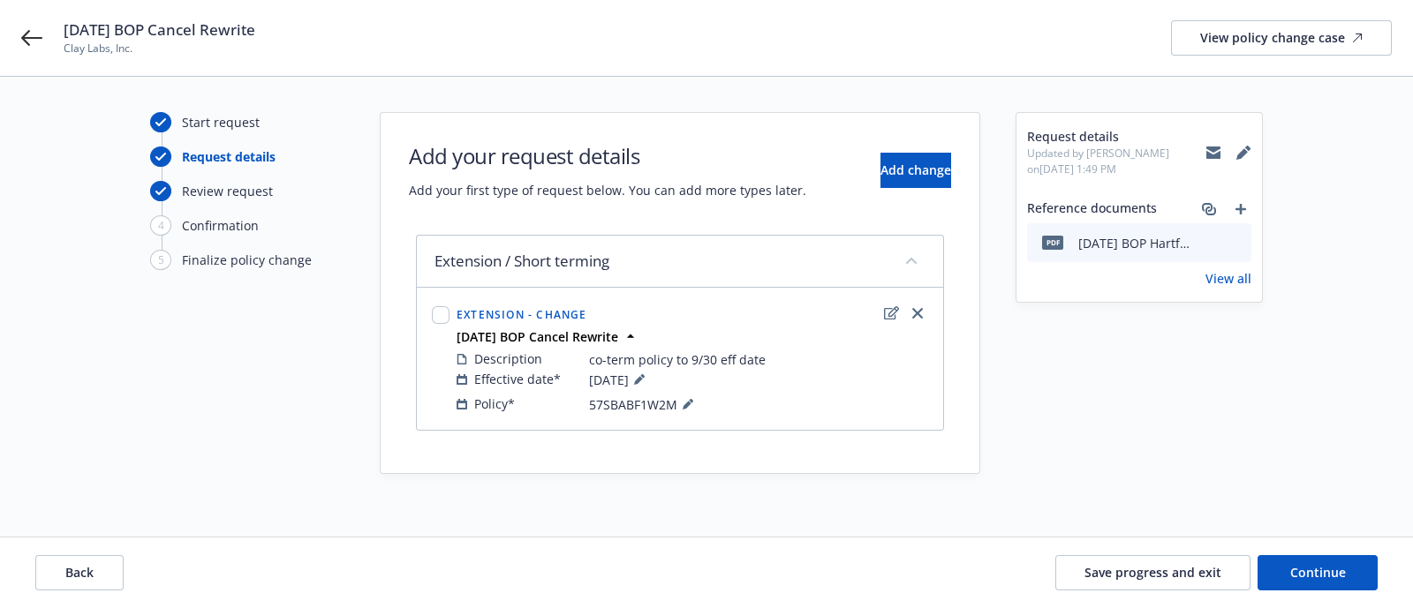
click at [40, 24] on div "[DATE] BOP Cancel Rewrite Clay Labs, Inc. View policy change case" at bounding box center [706, 38] width 1413 height 76
click at [39, 28] on icon at bounding box center [31, 37] width 21 height 21
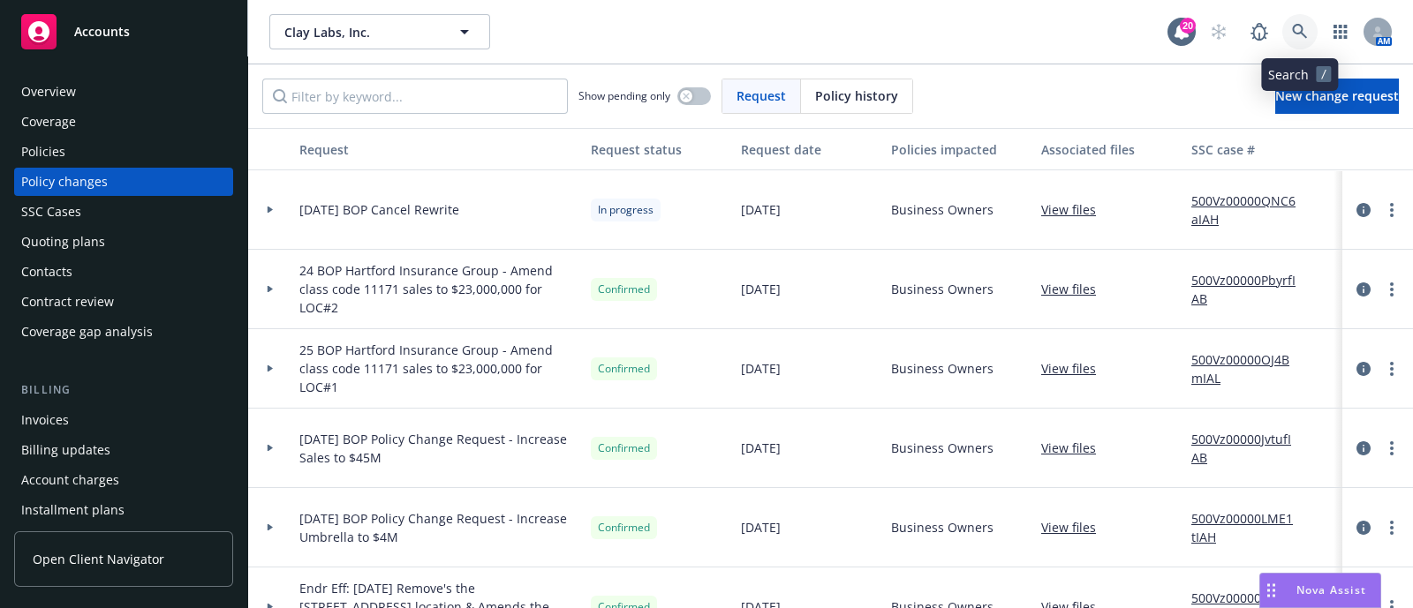
click at [1298, 32] on icon at bounding box center [1300, 32] width 16 height 16
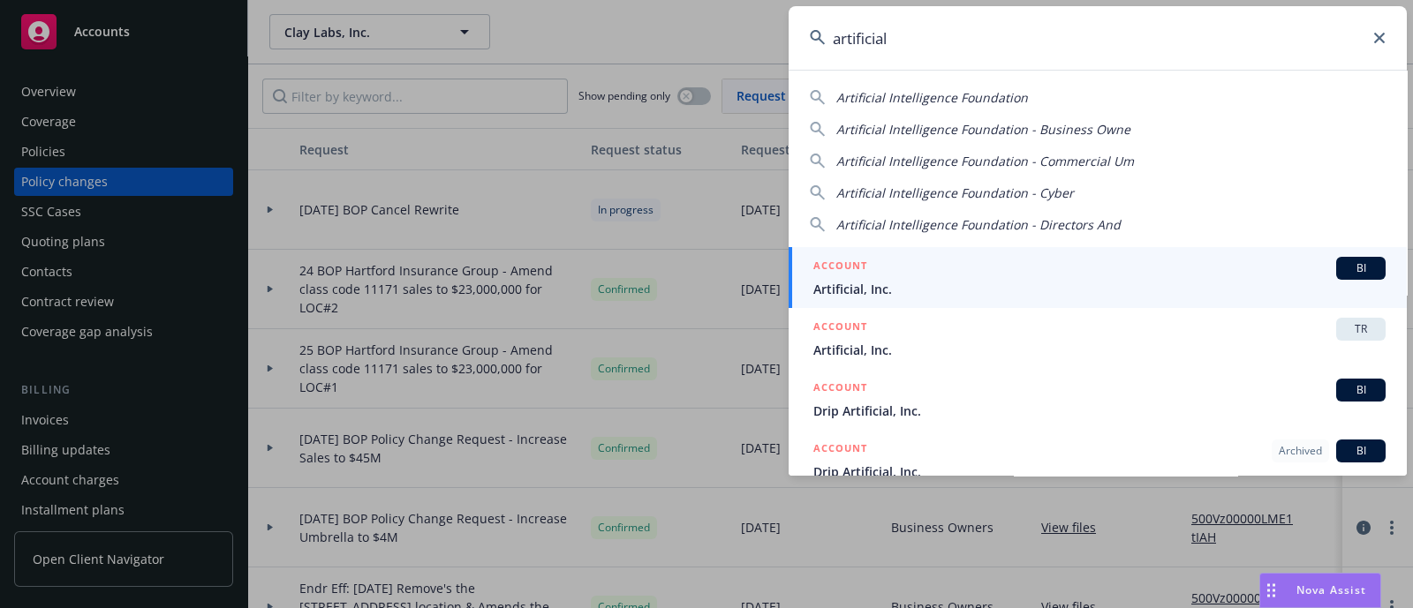
type input "artificial"
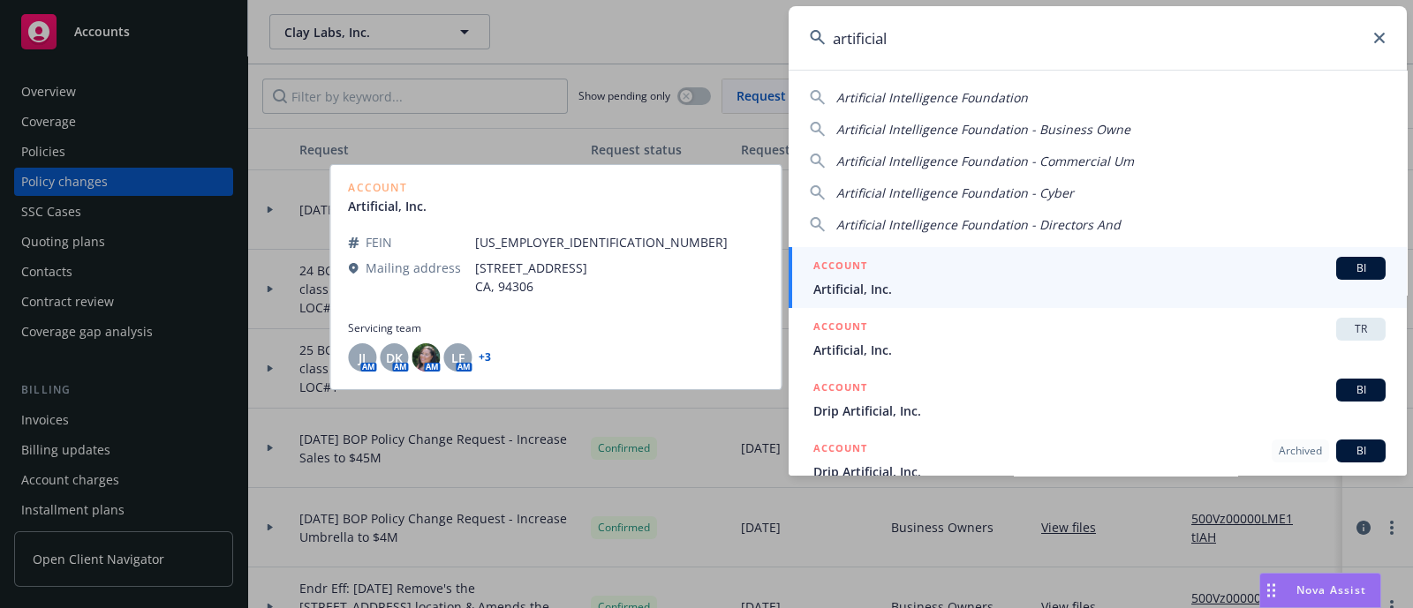
click at [952, 262] on div "ACCOUNT BI" at bounding box center [1099, 268] width 572 height 23
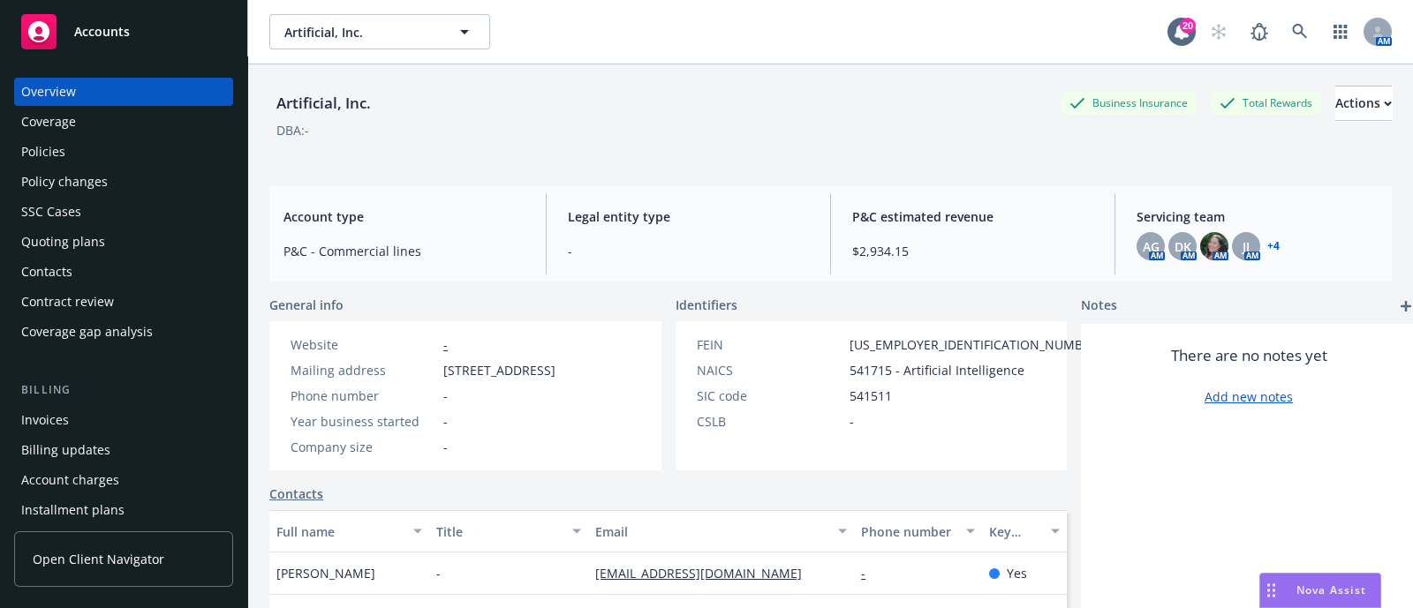
click at [131, 133] on div "Coverage" at bounding box center [123, 122] width 205 height 28
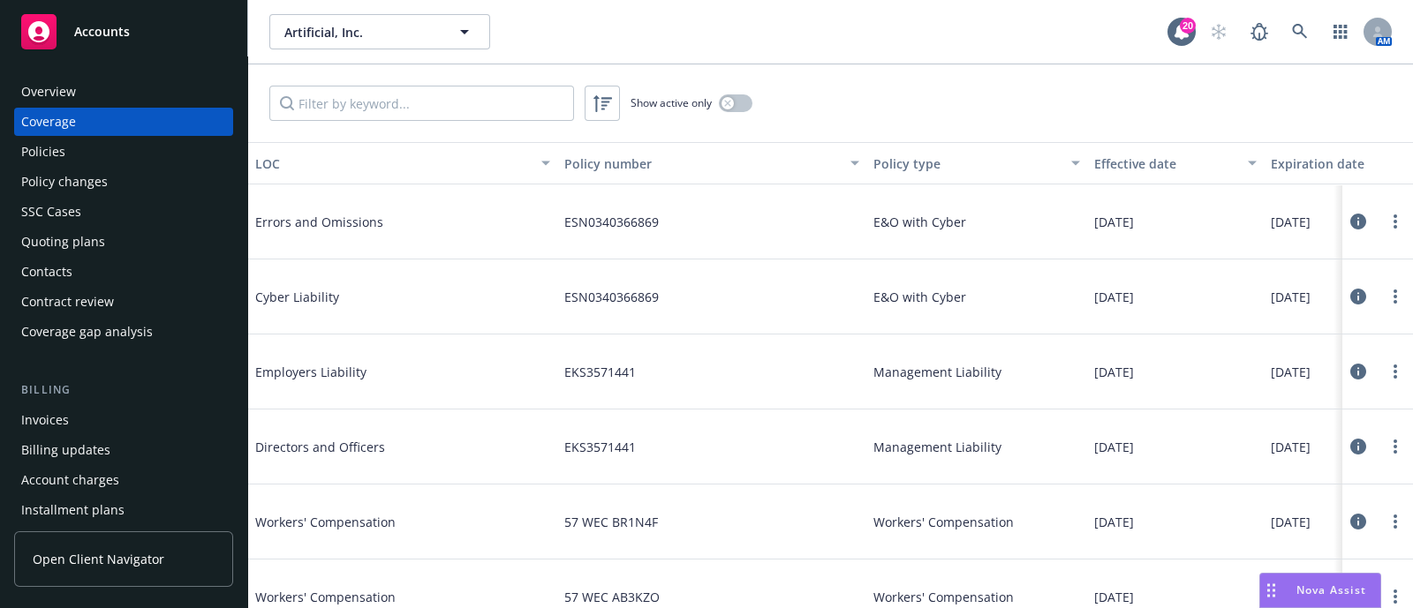
click at [138, 138] on div "Policies" at bounding box center [123, 152] width 205 height 28
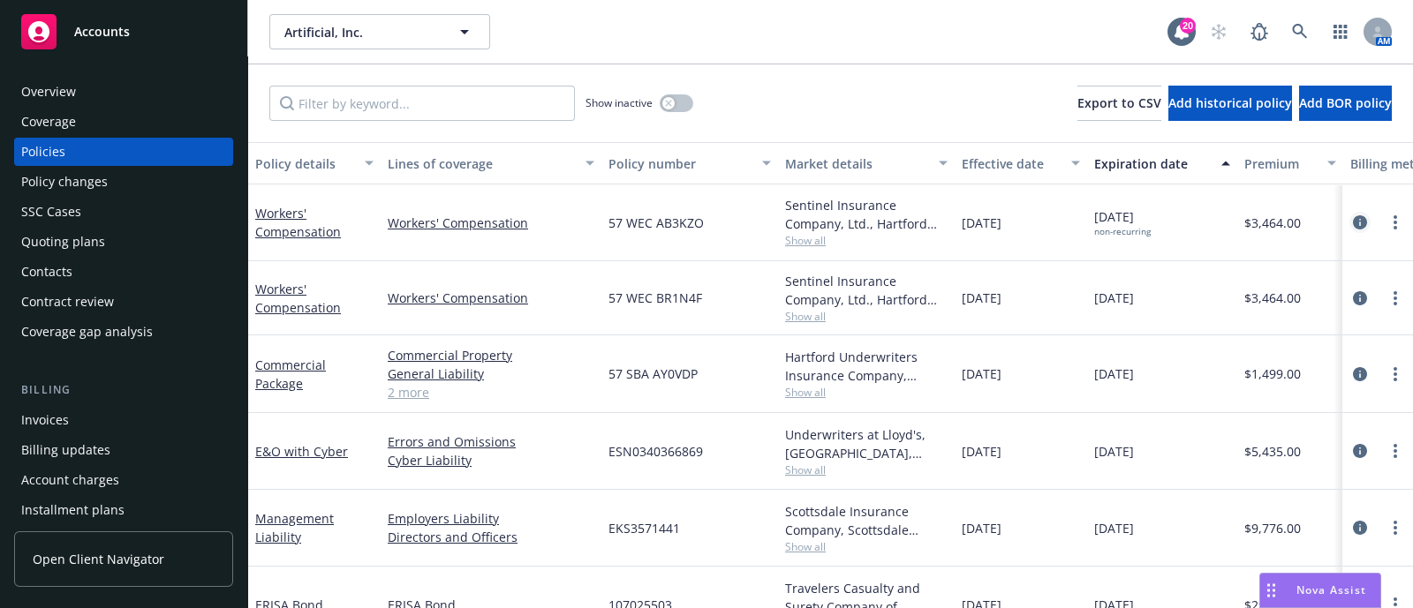
click at [1353, 215] on icon "circleInformation" at bounding box center [1360, 222] width 14 height 14
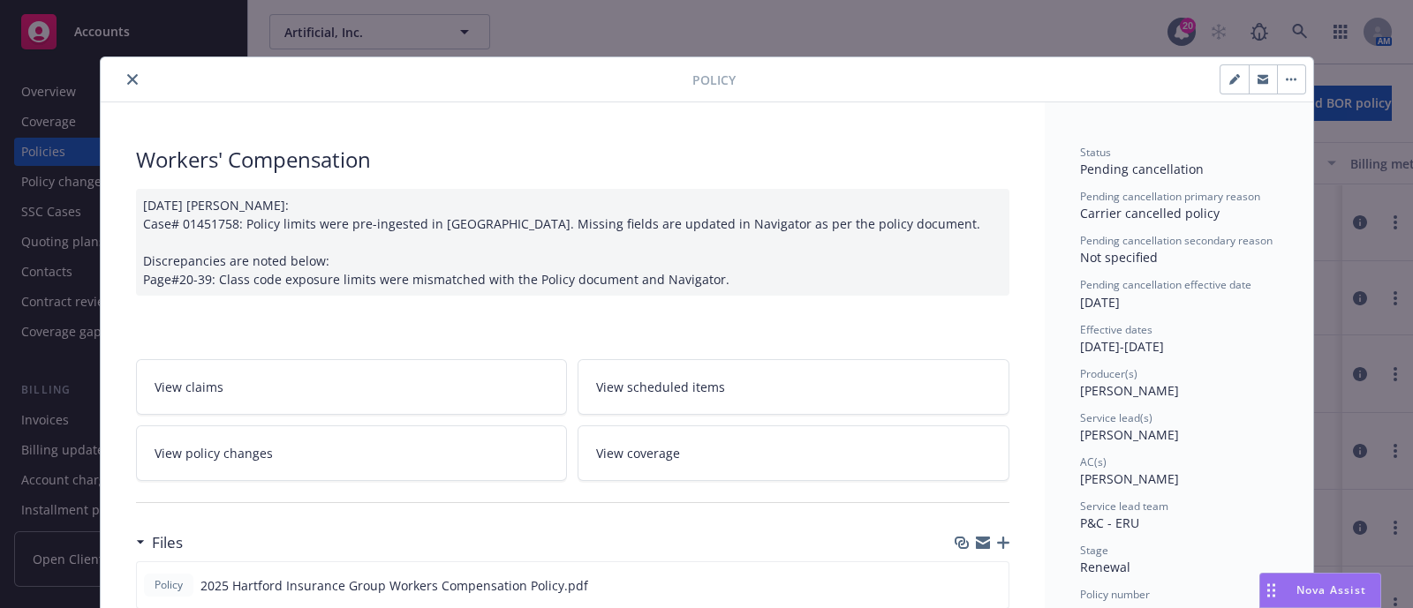
click at [298, 438] on link "View policy changes" at bounding box center [352, 454] width 432 height 56
